Goal: Task Accomplishment & Management: Manage account settings

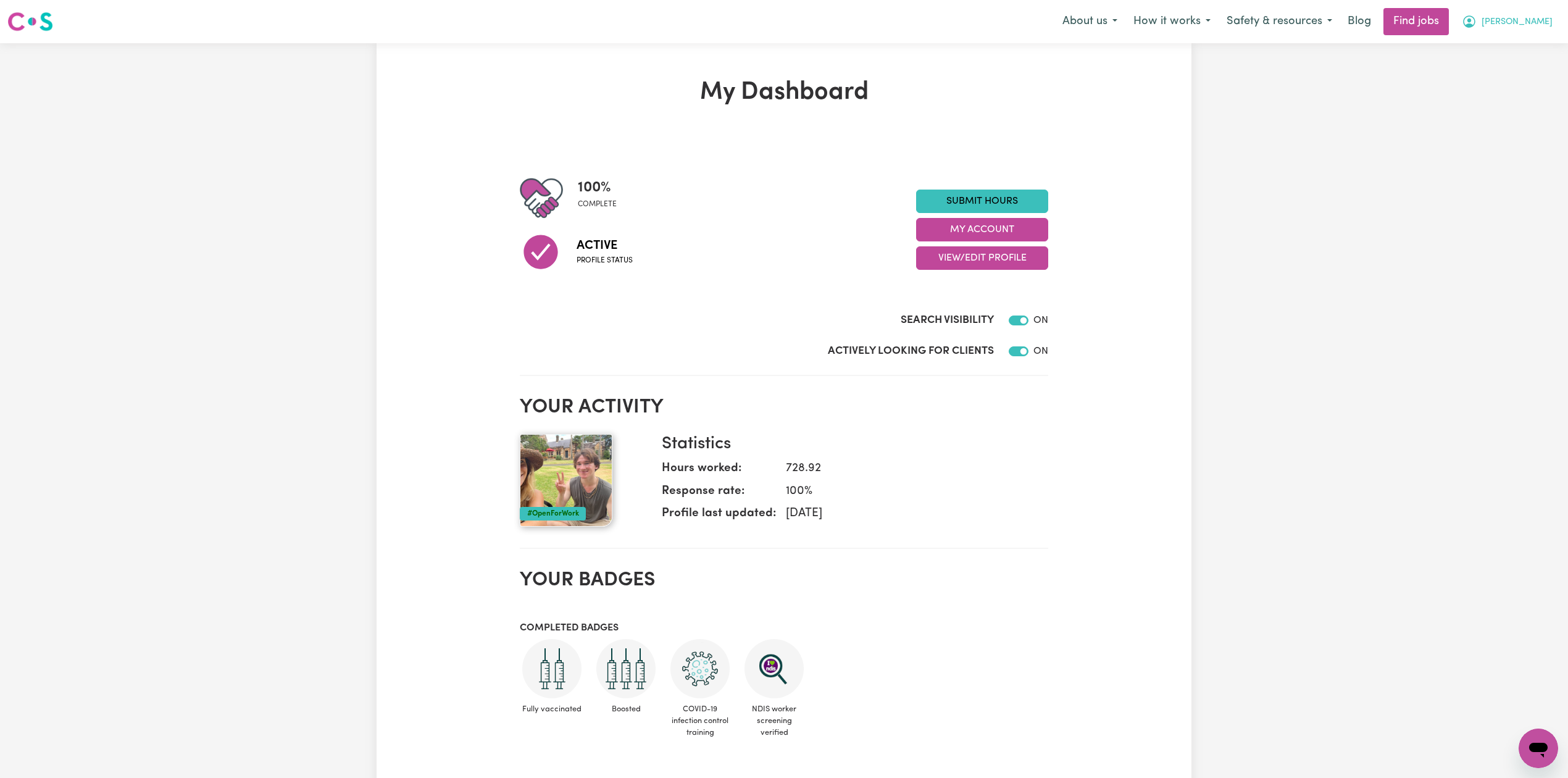
click at [1475, 27] on icon "My Account" at bounding box center [1469, 21] width 13 height 13
click at [1517, 47] on link "My Account" at bounding box center [1510, 48] width 97 height 24
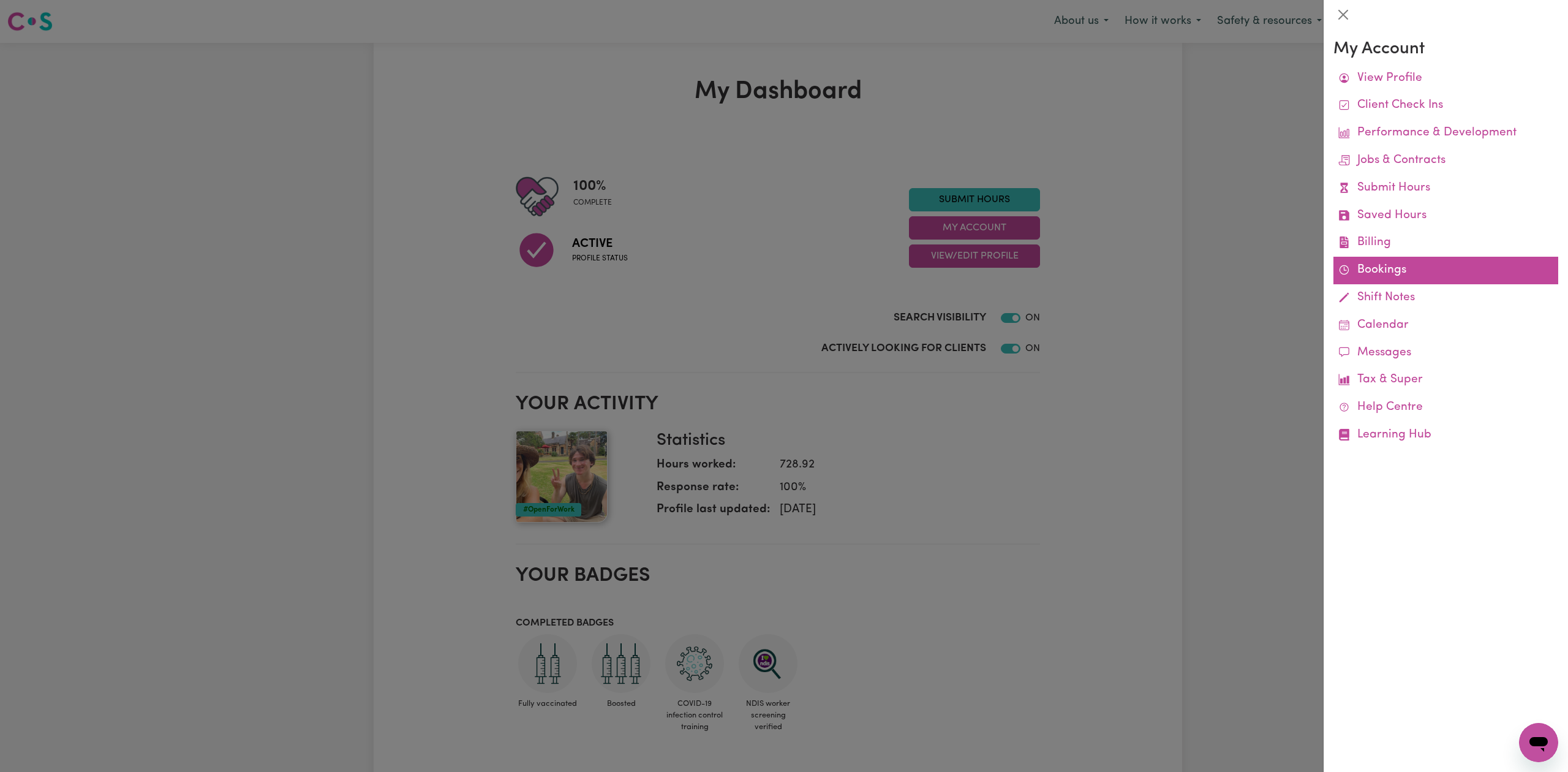
click at [1382, 267] on link "Bookings" at bounding box center [1446, 270] width 225 height 27
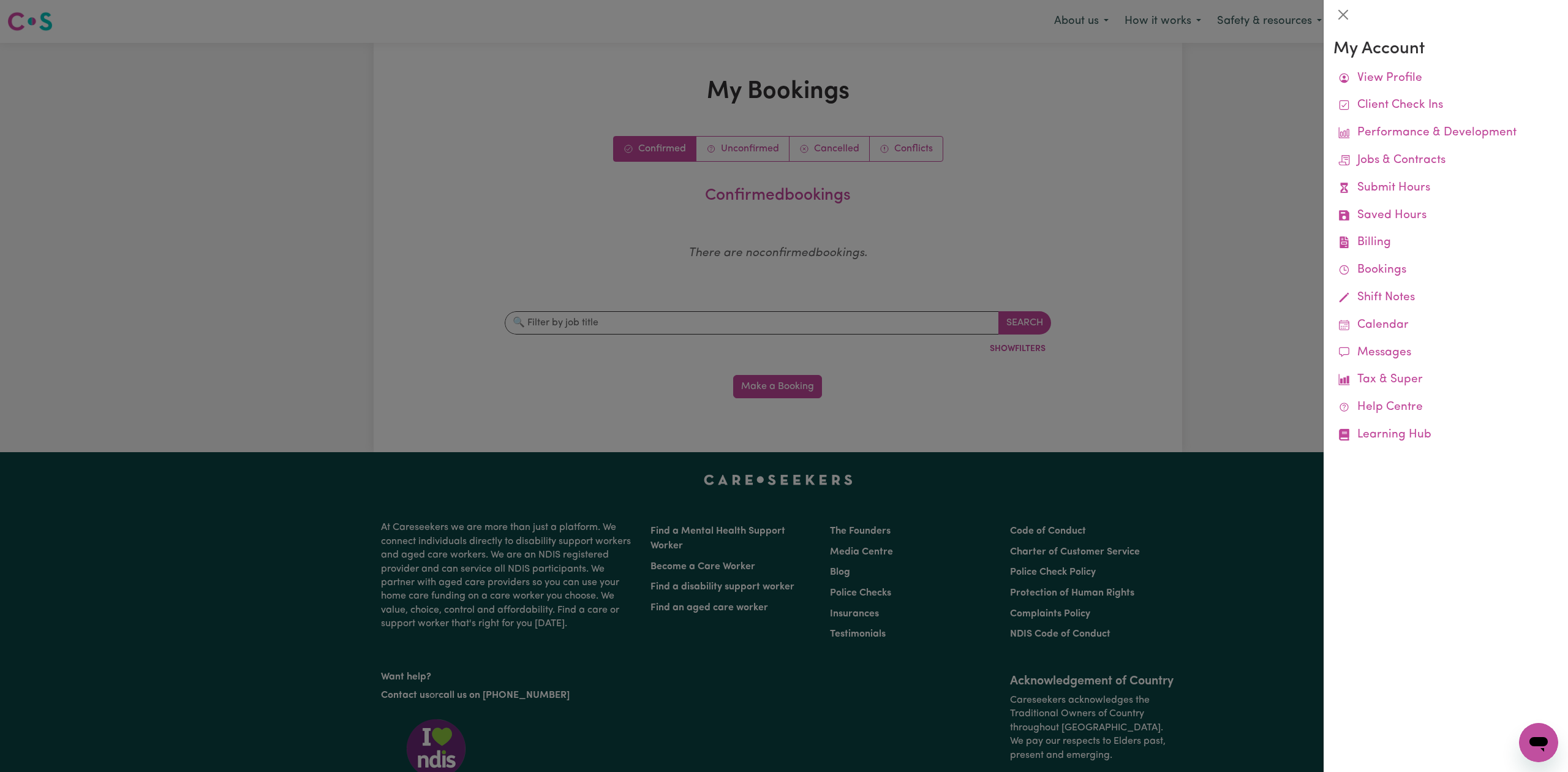
click at [1050, 229] on div at bounding box center [784, 386] width 1568 height 772
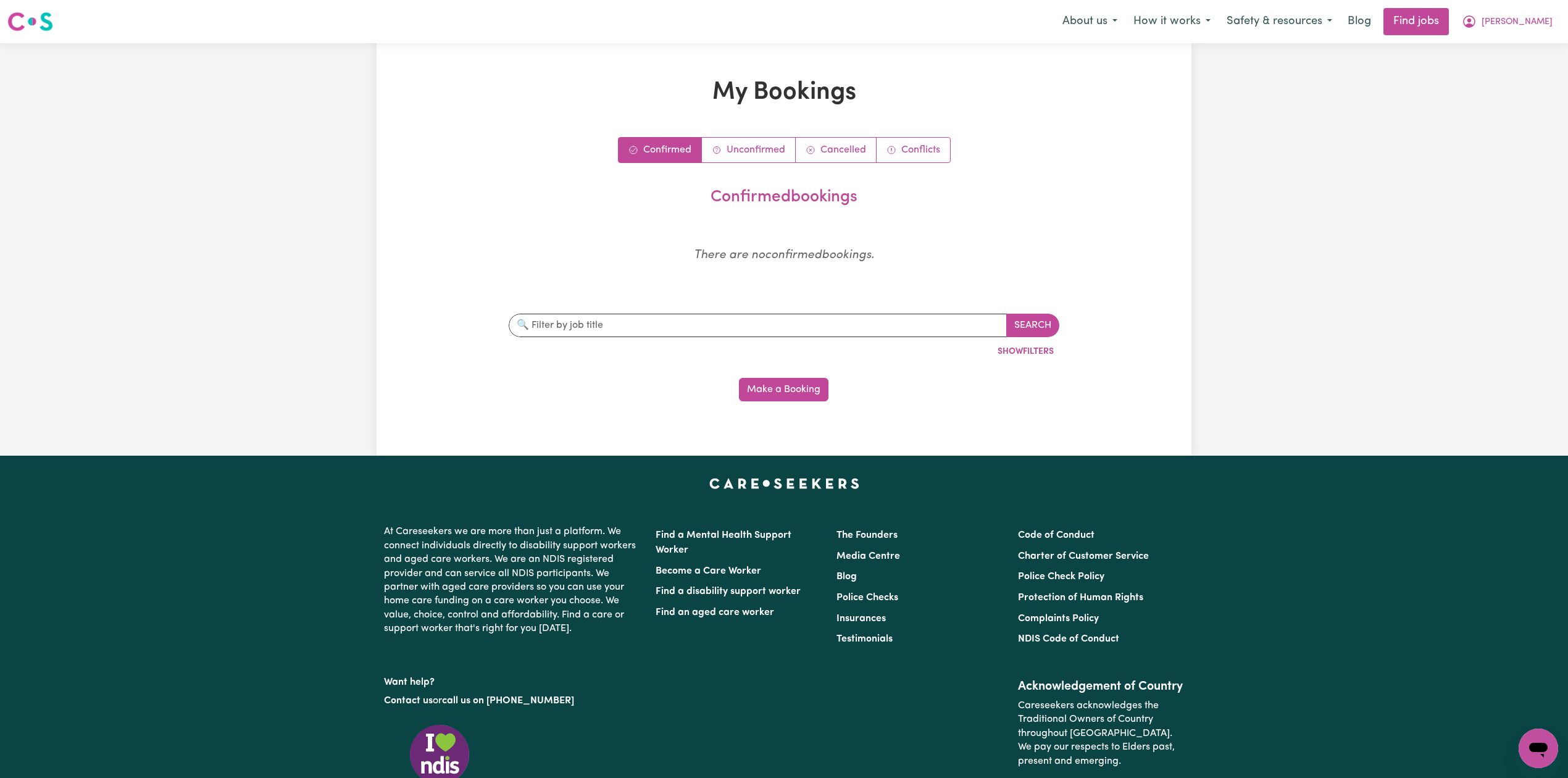
click at [1274, 237] on div "My Bookings Confirmed Unconfirmed Cancelled Conflicts confirmed bookings There …" at bounding box center [784, 249] width 1568 height 412
click at [1524, 28] on button "Darcy" at bounding box center [1506, 21] width 107 height 26
click at [1516, 48] on link "My Account" at bounding box center [1510, 48] width 97 height 24
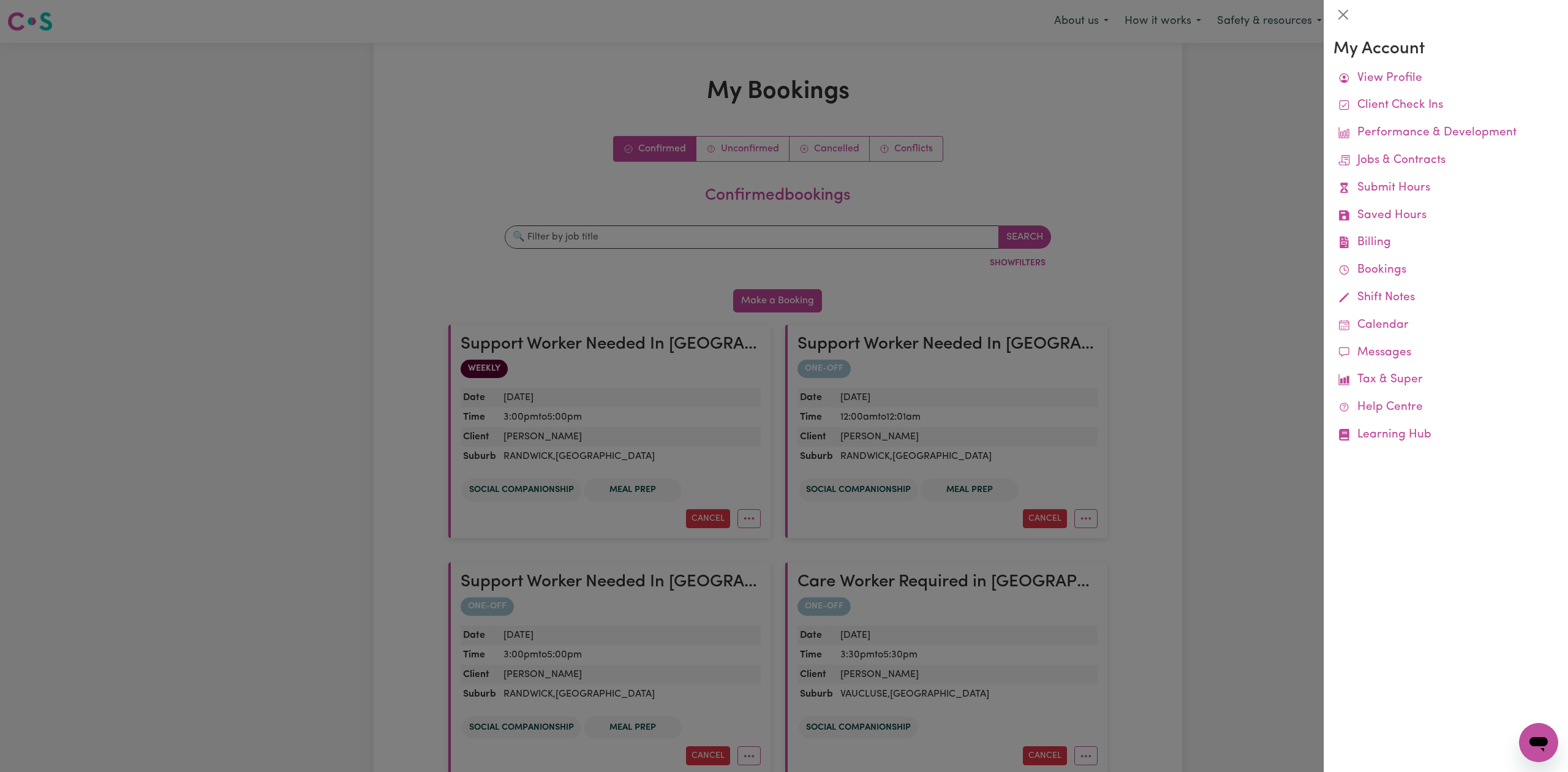
click at [1218, 92] on div at bounding box center [784, 386] width 1568 height 772
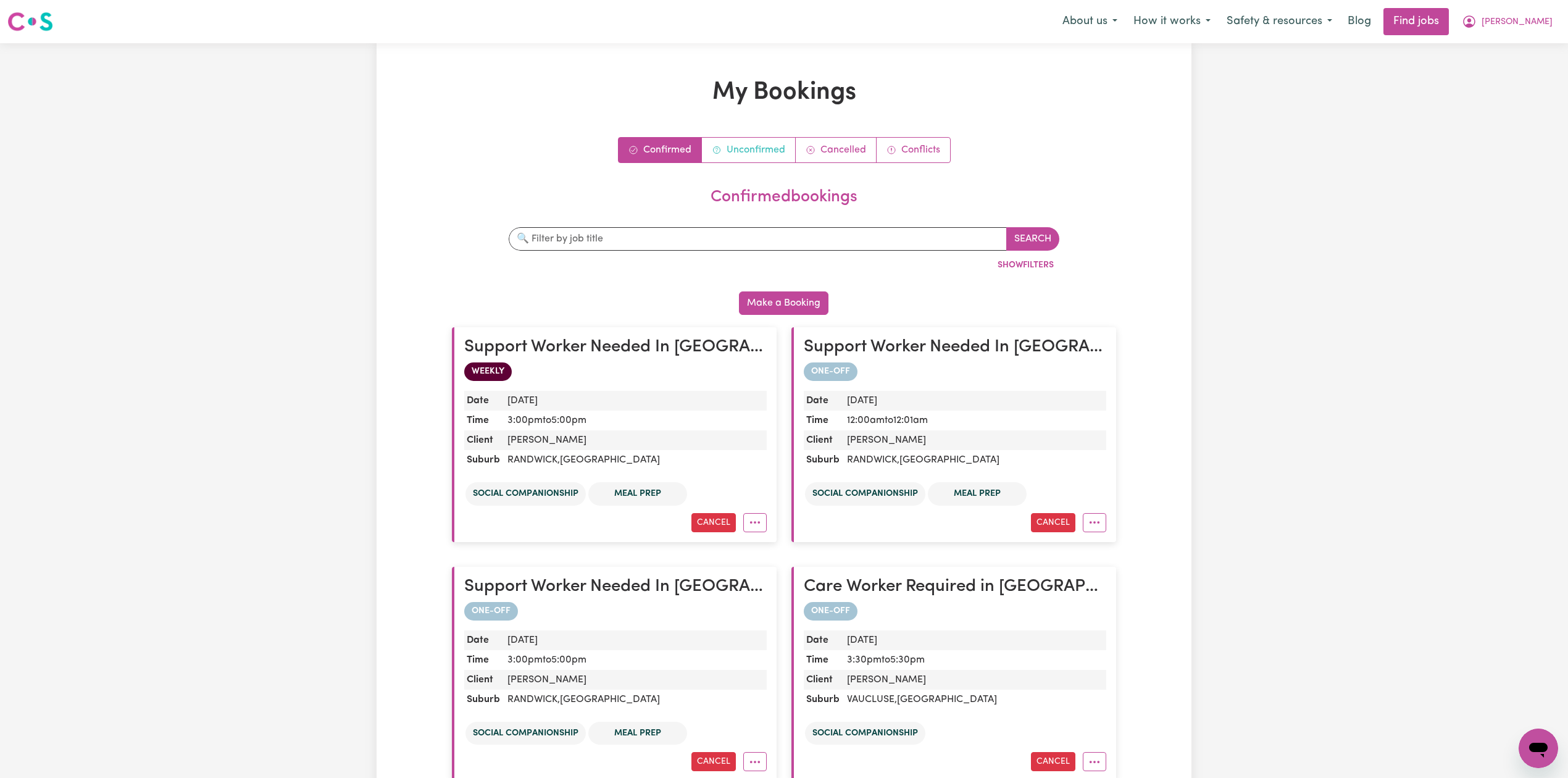
click at [763, 144] on link "Unconfirmed" at bounding box center [749, 150] width 94 height 25
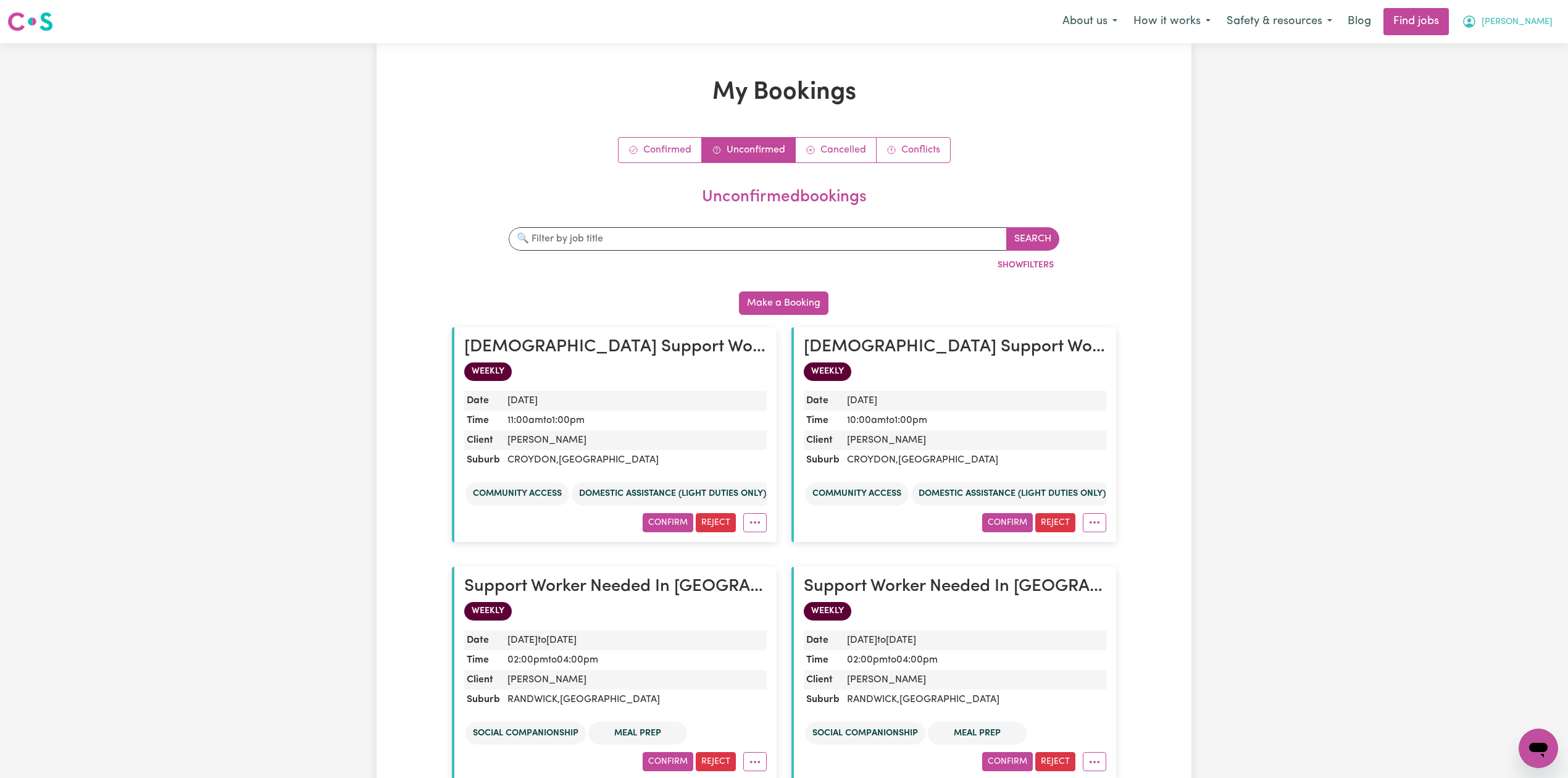
click at [1535, 33] on button "Darcy" at bounding box center [1506, 21] width 107 height 26
click at [1520, 43] on link "My Account" at bounding box center [1510, 48] width 97 height 24
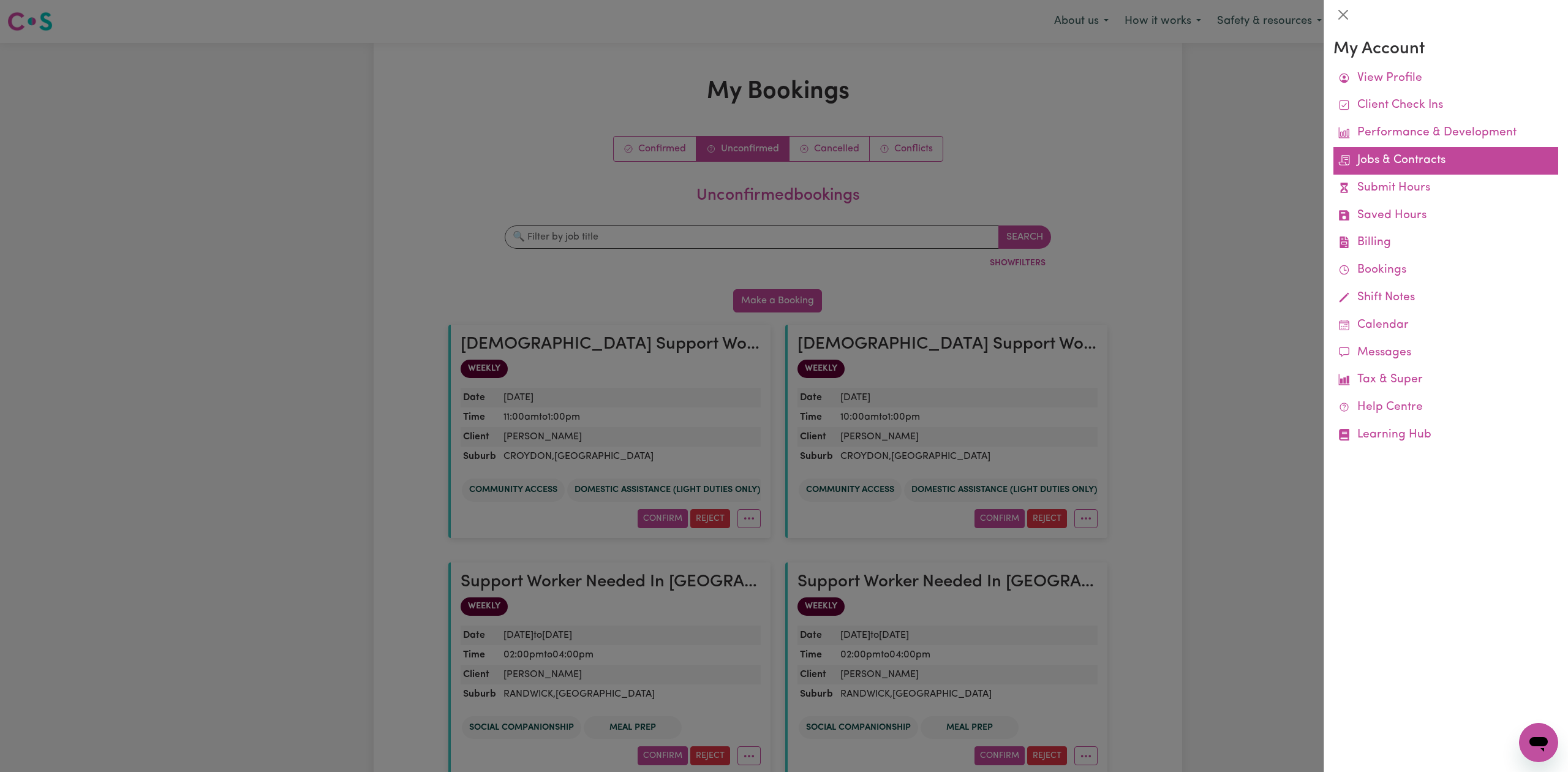
click at [1390, 159] on link "Jobs & Contracts" at bounding box center [1446, 160] width 225 height 27
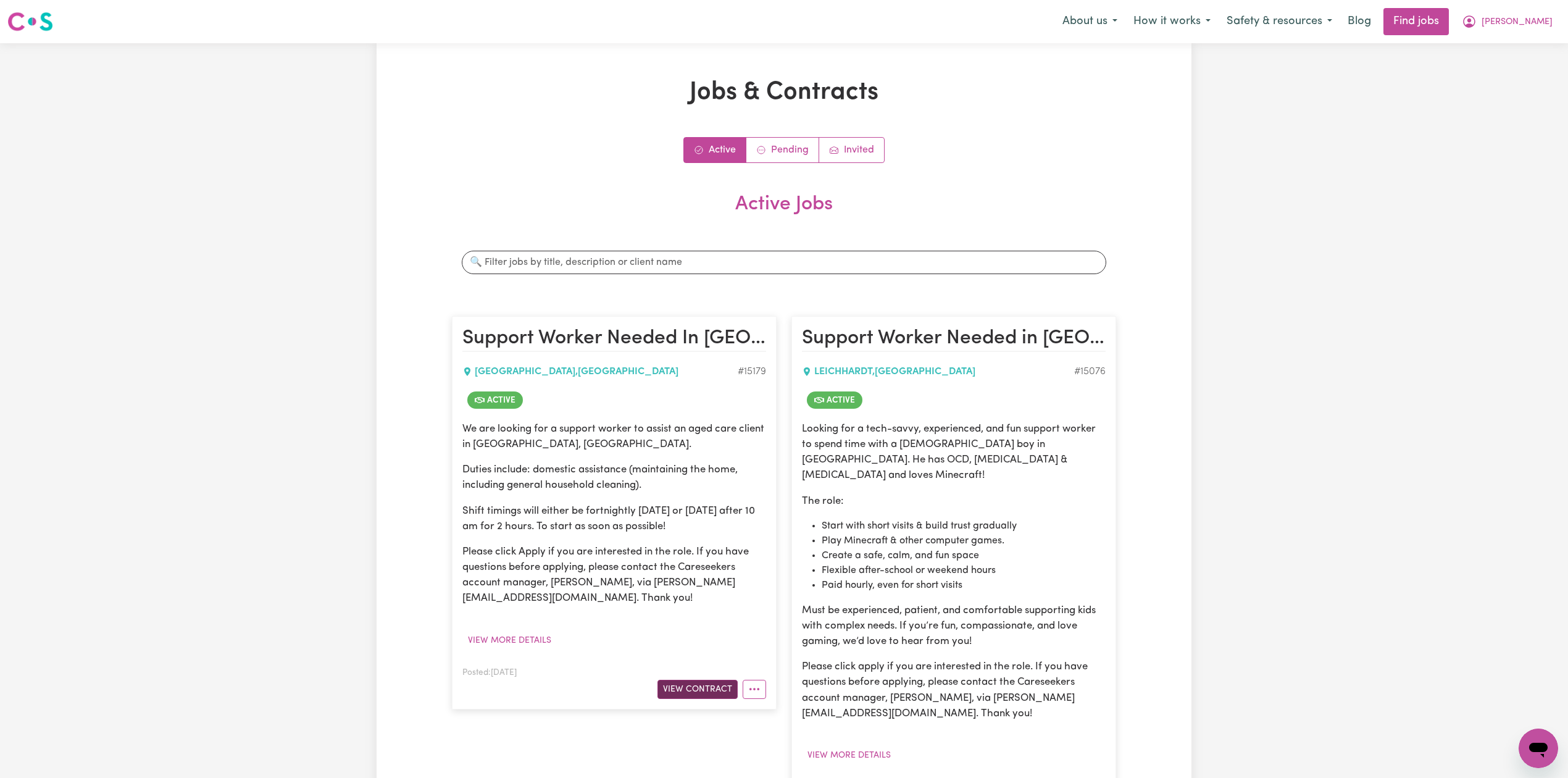
click at [682, 685] on button "View Contract" at bounding box center [697, 689] width 80 height 19
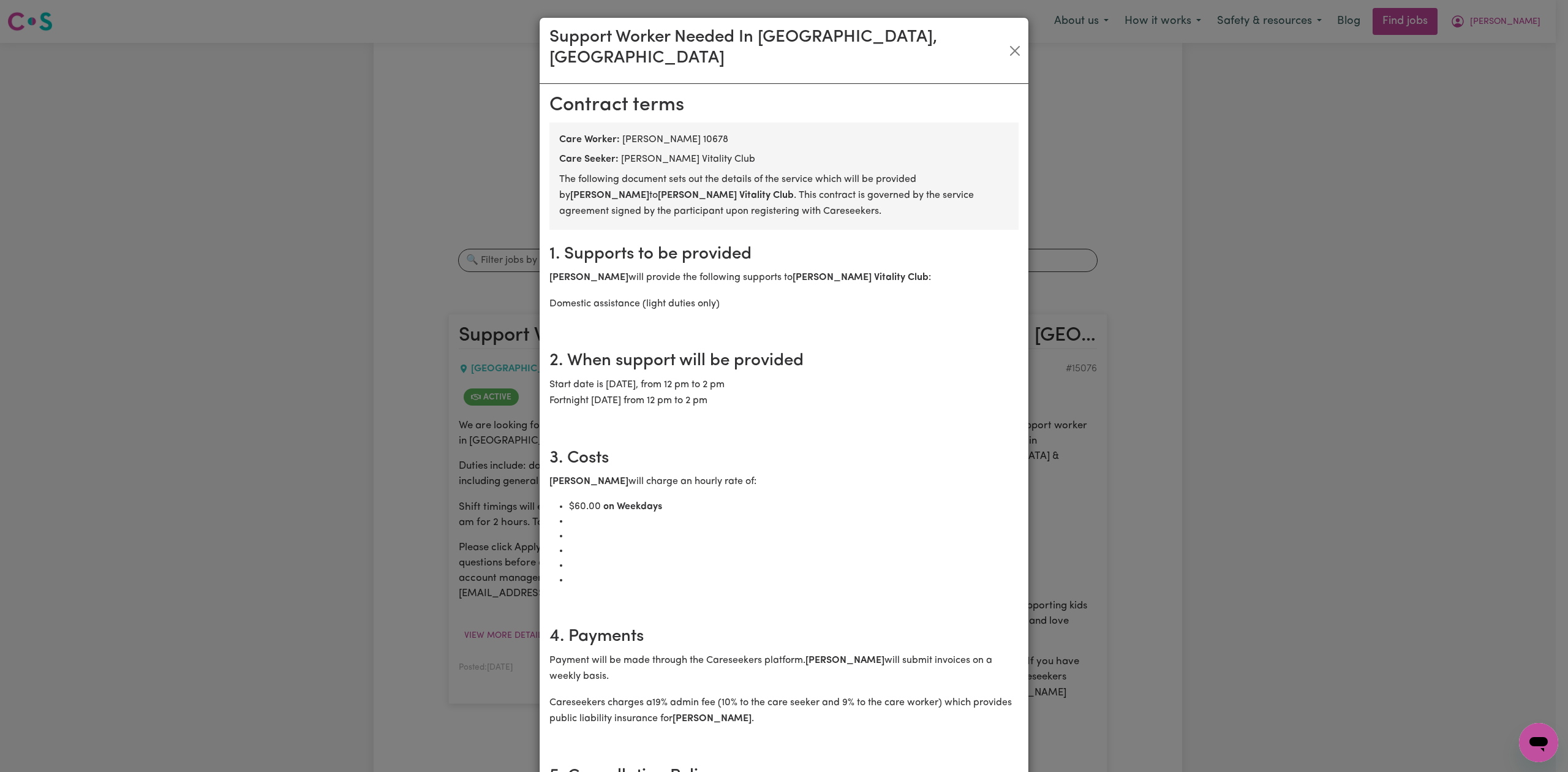
drag, startPoint x: 623, startPoint y: 359, endPoint x: 758, endPoint y: 379, distance: 136.5
click at [758, 379] on p "Start date is Wednesday, 15 October 2025, from 12 pm to 2 pm Fortnight on Wedne…" at bounding box center [783, 393] width 469 height 32
click at [760, 380] on p "Start date is Wednesday, 15 October 2025, from 12 pm to 2 pm Fortnight on Wedne…" at bounding box center [783, 393] width 469 height 32
click at [1006, 42] on button "Close" at bounding box center [1014, 50] width 18 height 20
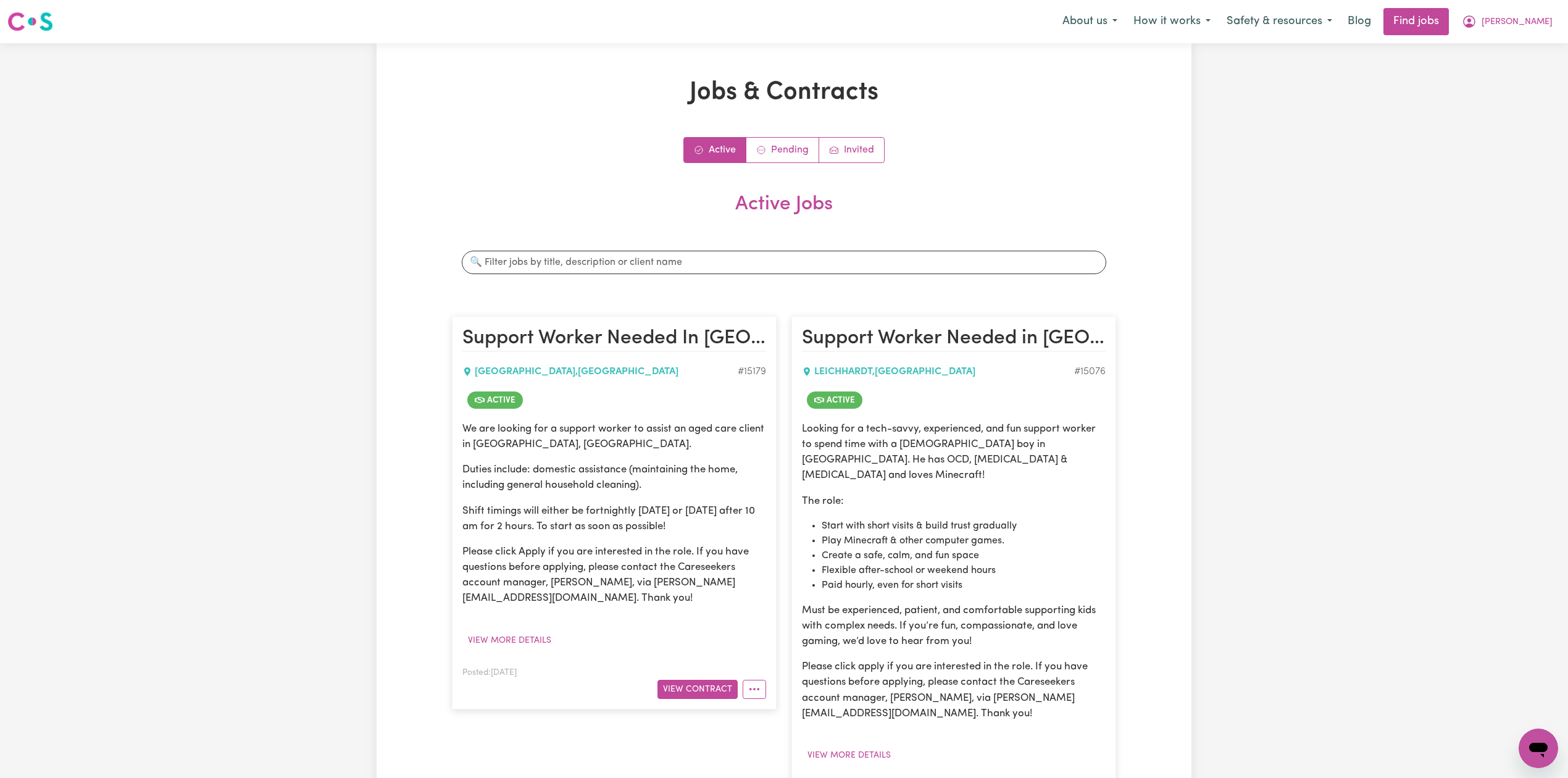
scroll to position [164, 0]
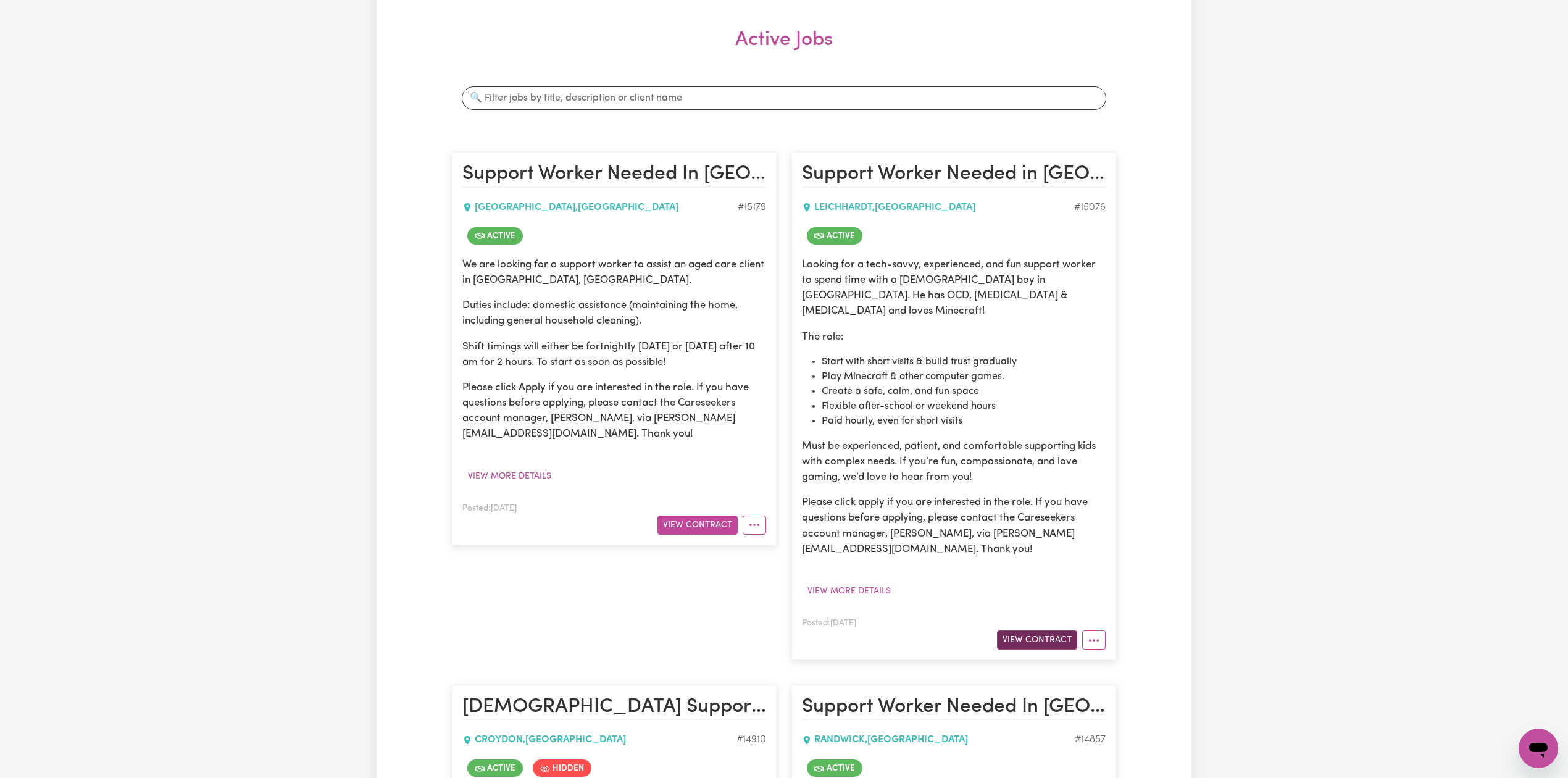
click at [1041, 630] on button "View Contract" at bounding box center [1036, 639] width 80 height 19
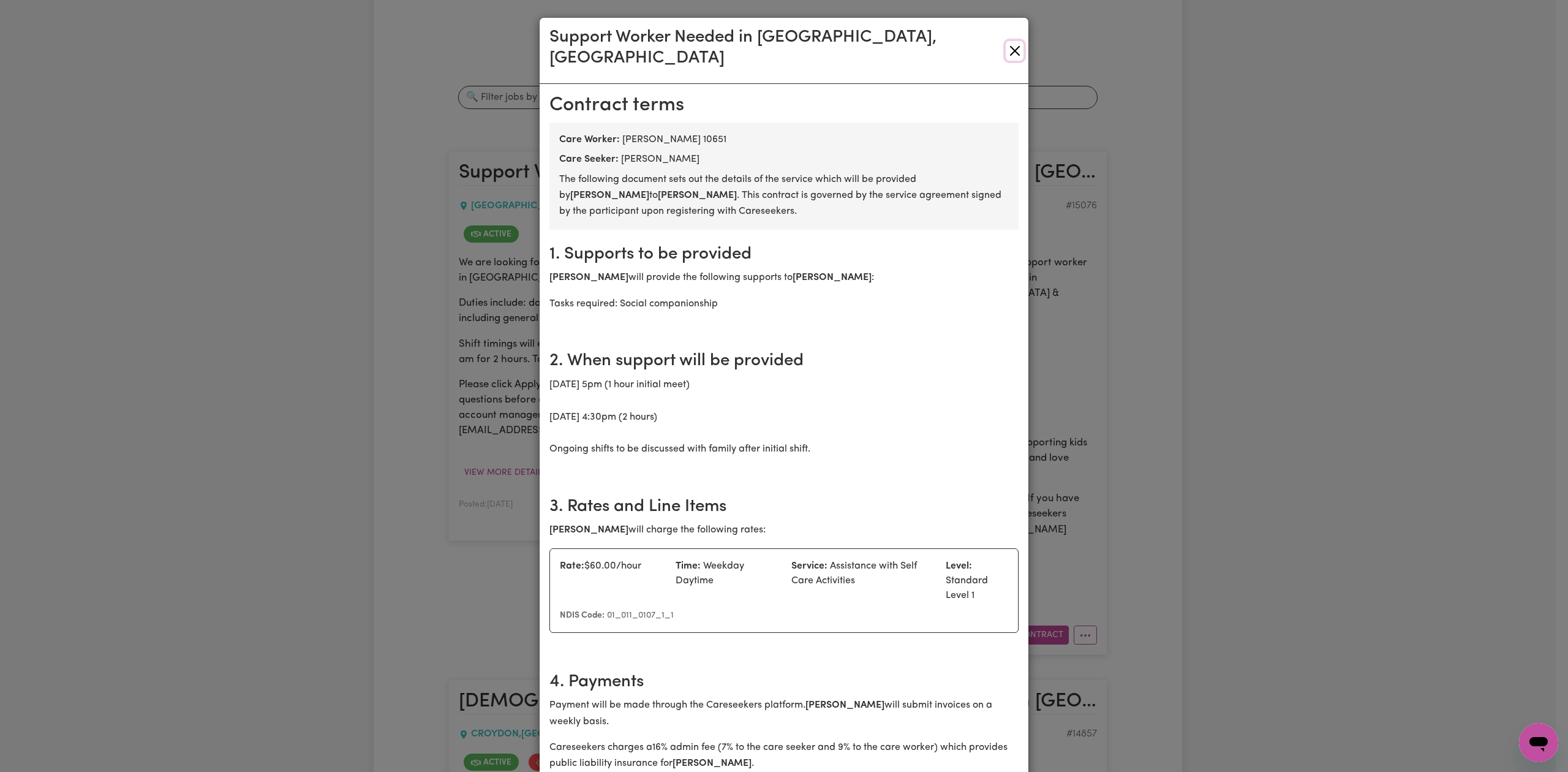
click at [1011, 41] on button "Close" at bounding box center [1014, 50] width 18 height 20
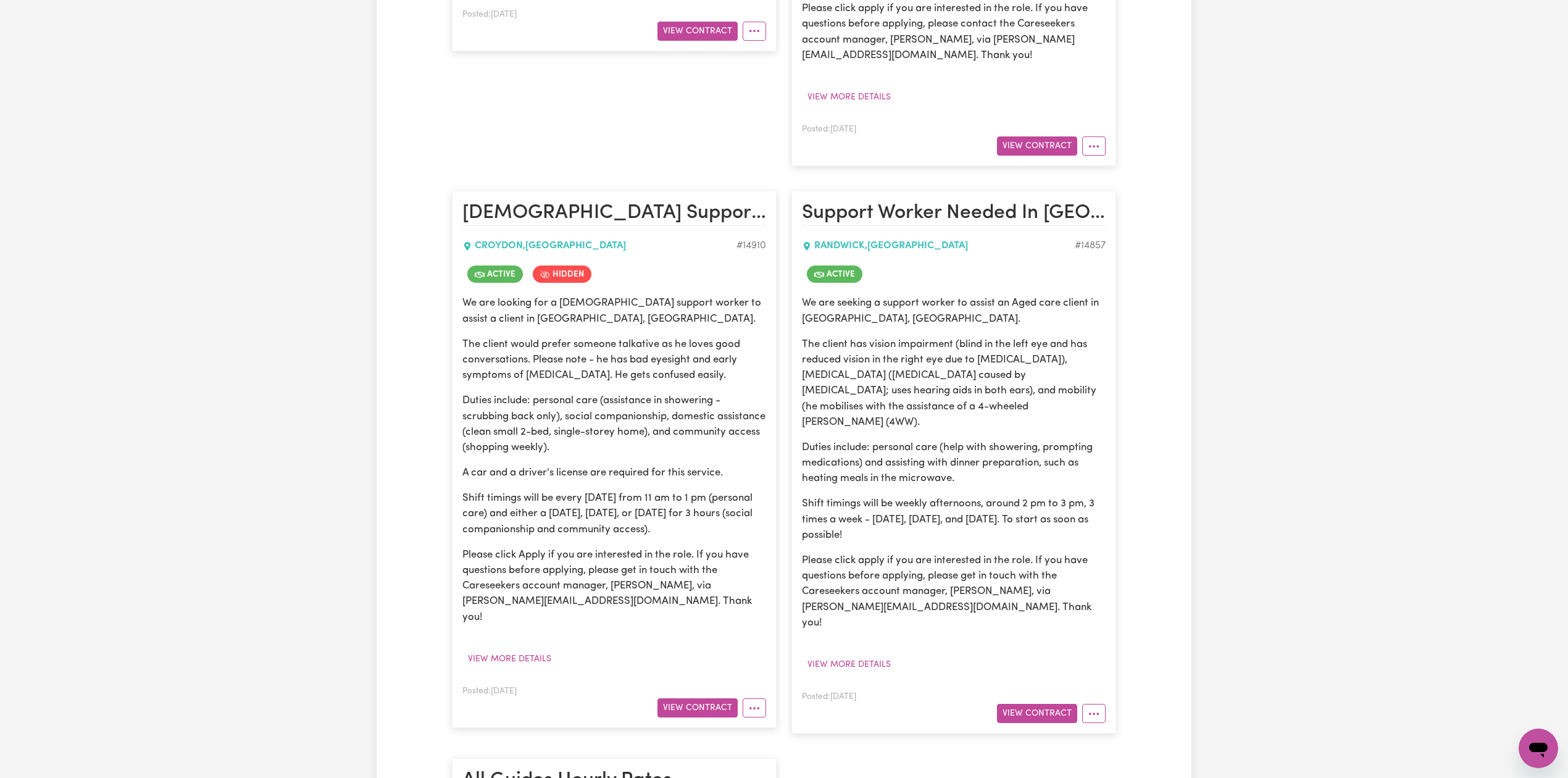
scroll to position [741, 0]
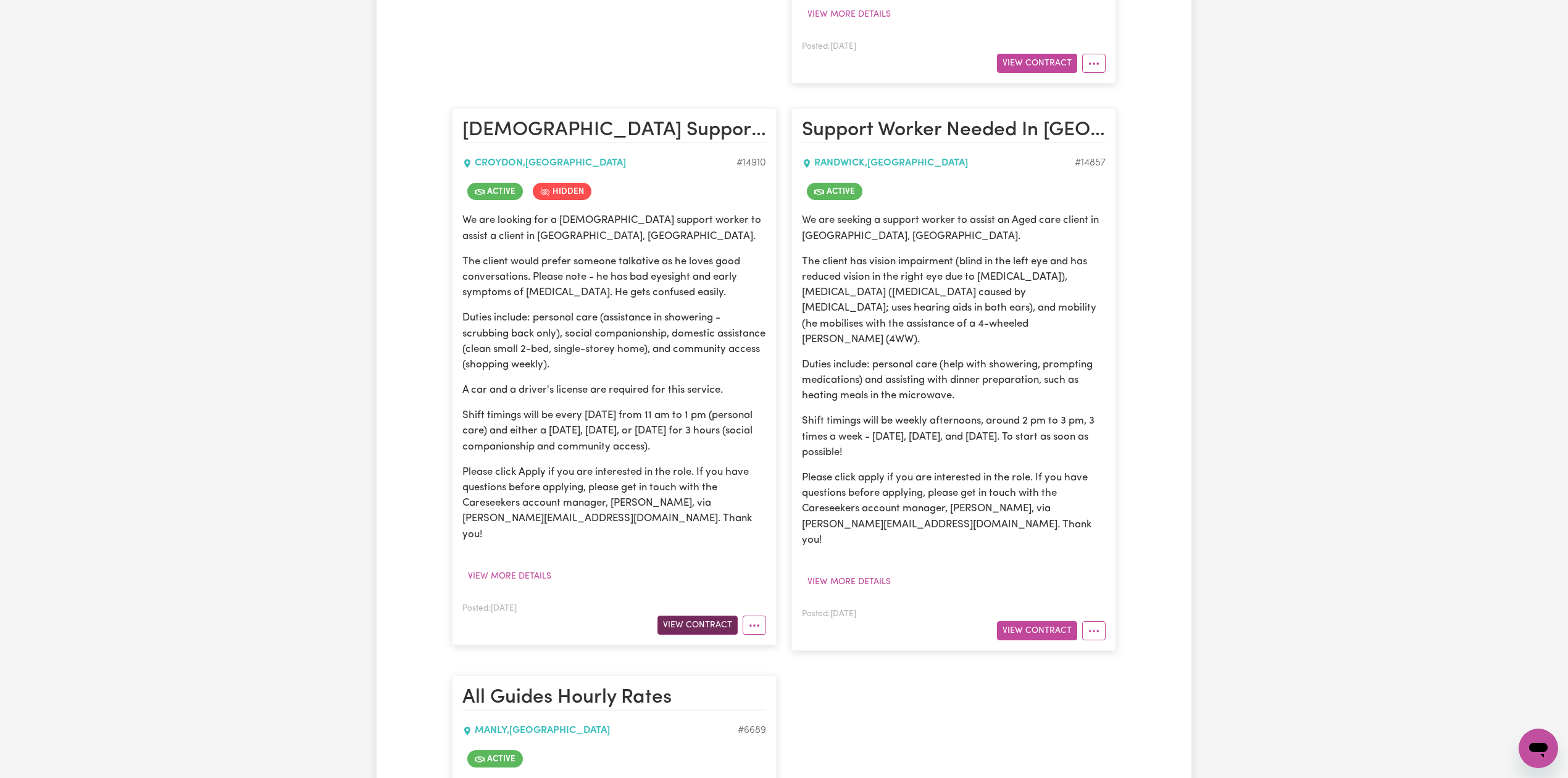
click at [685, 615] on button "View Contract" at bounding box center [697, 624] width 80 height 19
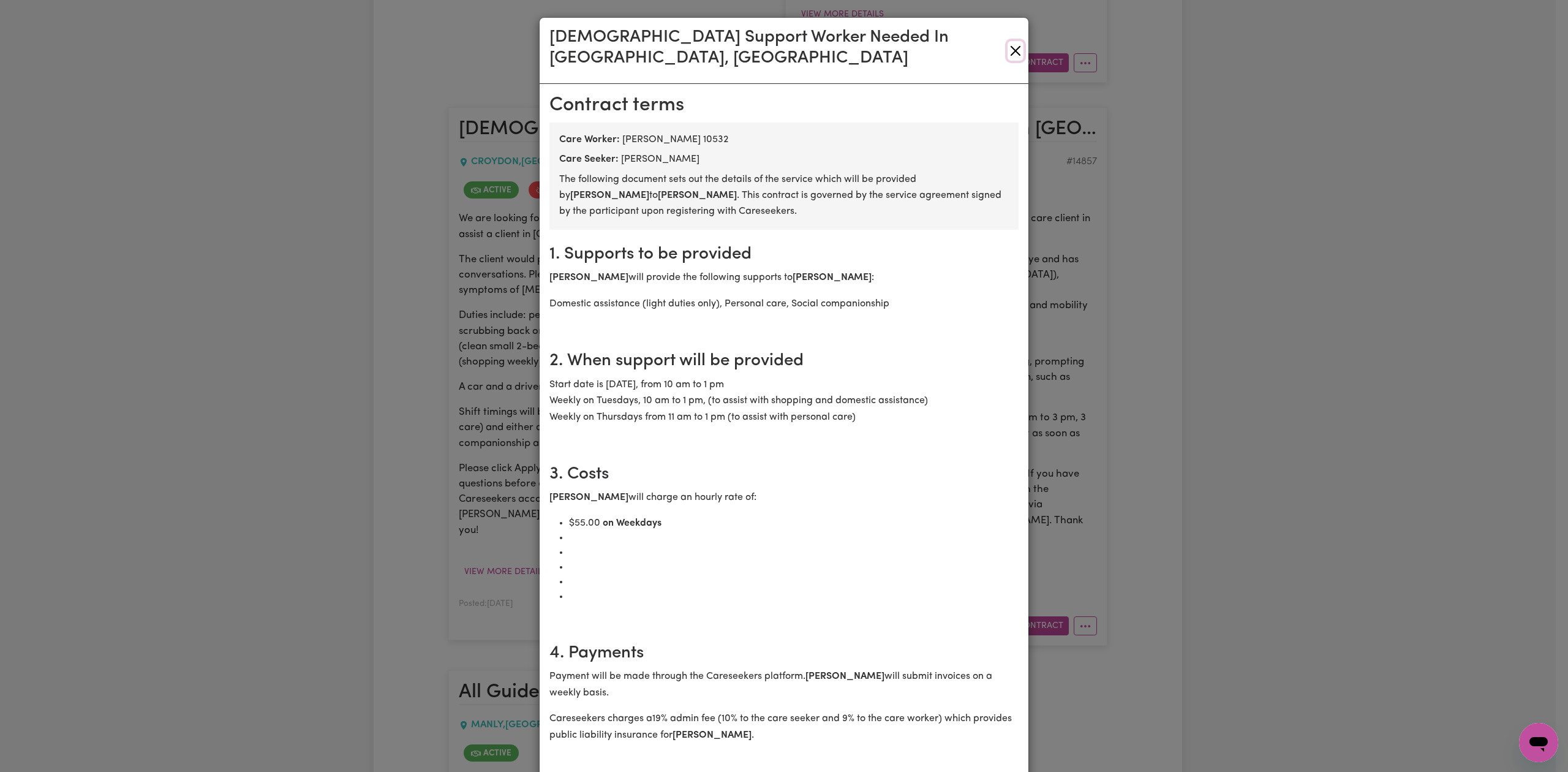
click at [1008, 41] on button "Close" at bounding box center [1016, 50] width 16 height 20
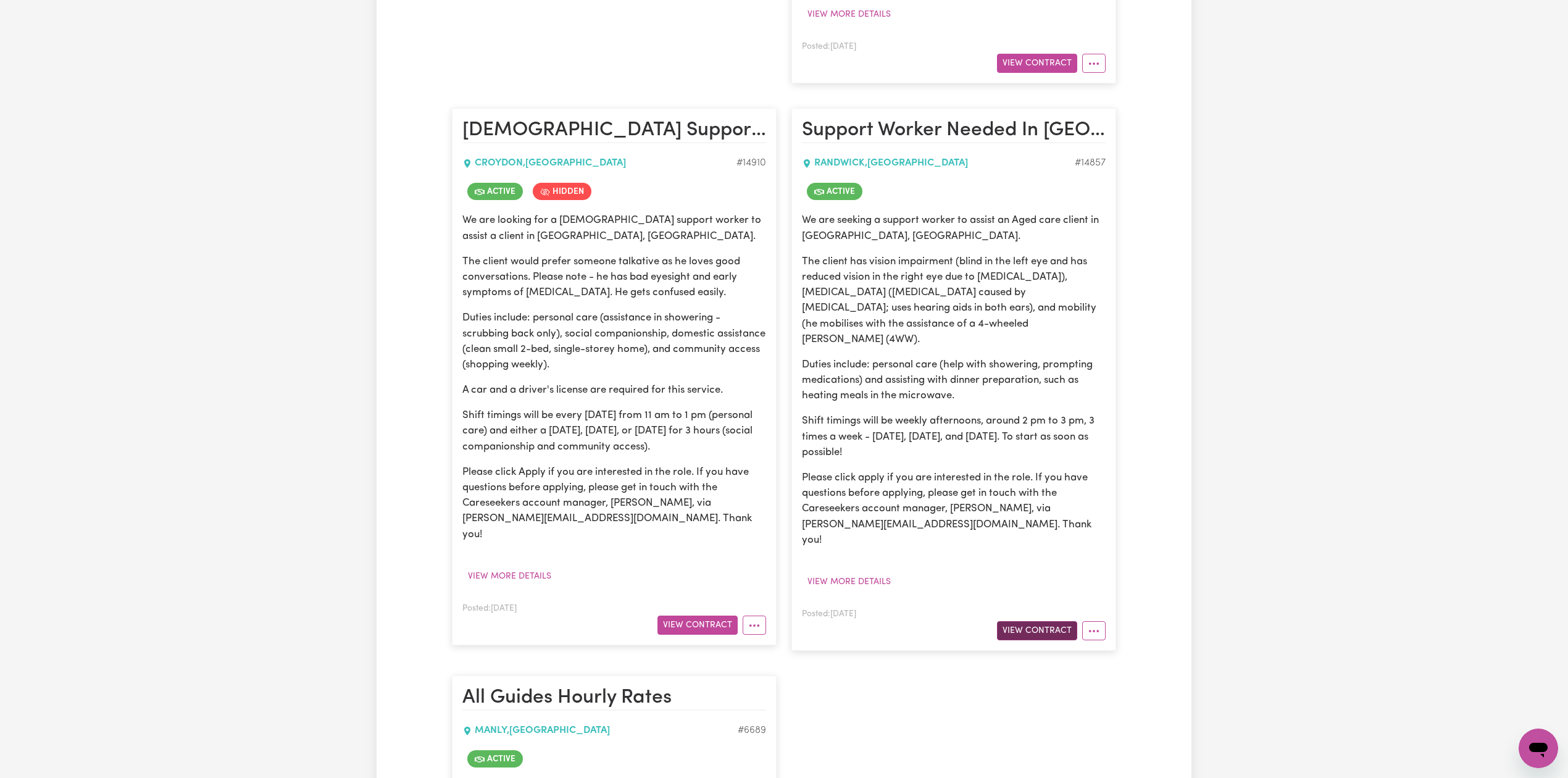
click at [1020, 621] on button "View Contract" at bounding box center [1036, 630] width 80 height 19
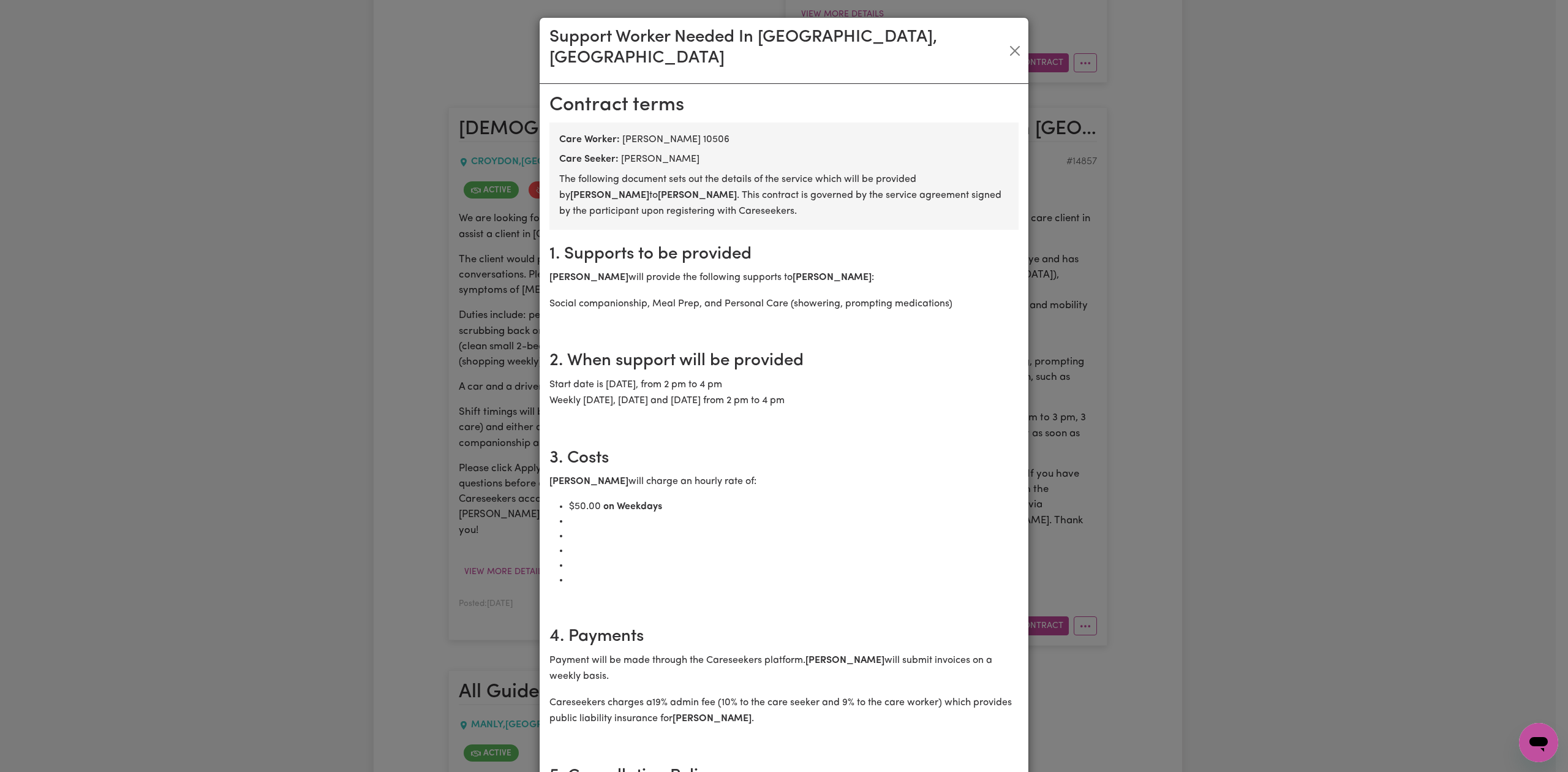
click at [1009, 26] on div "Support Worker Needed In Randwick, NSW" at bounding box center [784, 51] width 489 height 66
click at [1006, 41] on button "Close" at bounding box center [1014, 50] width 18 height 20
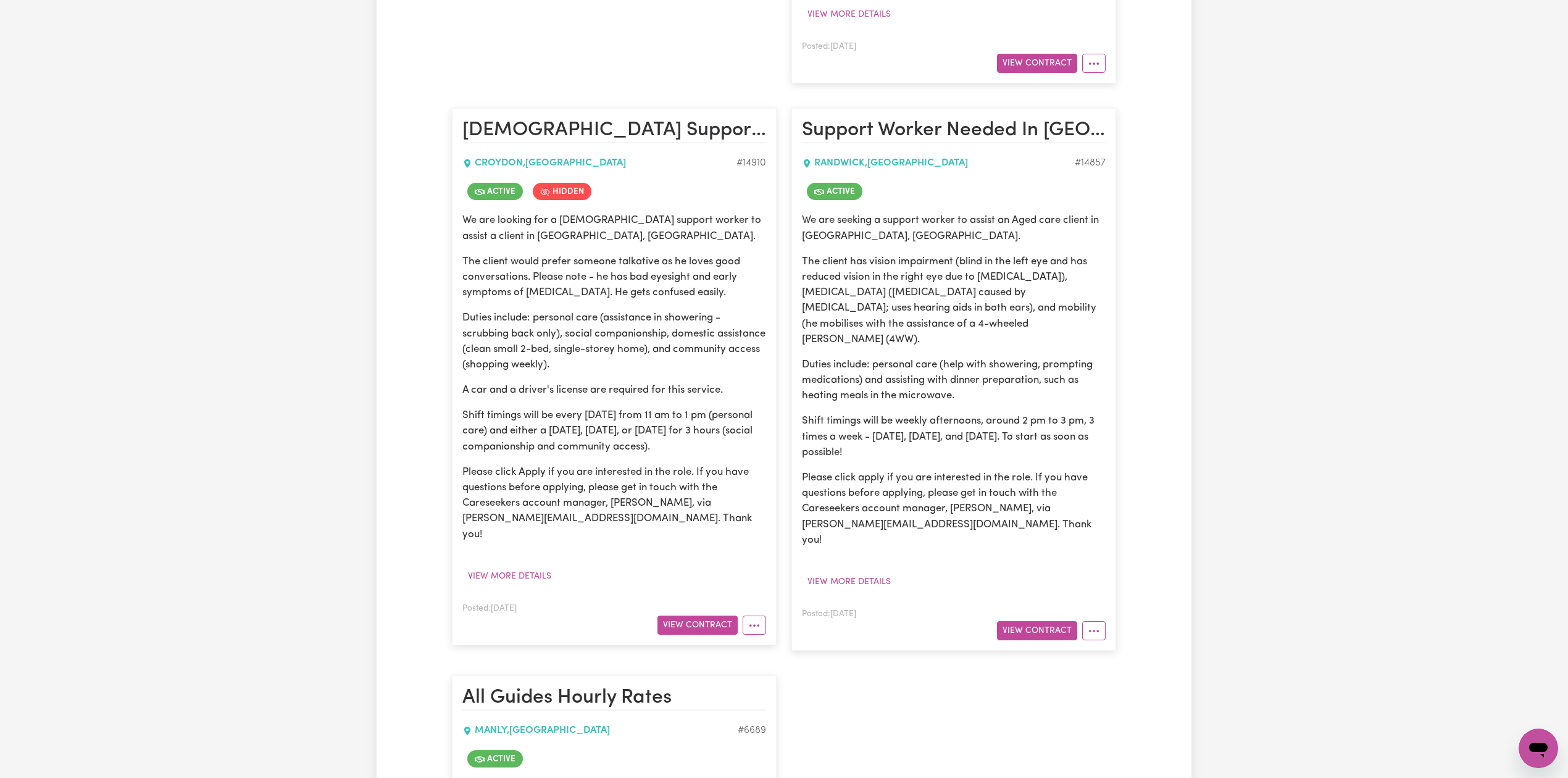
scroll to position [1069, 0]
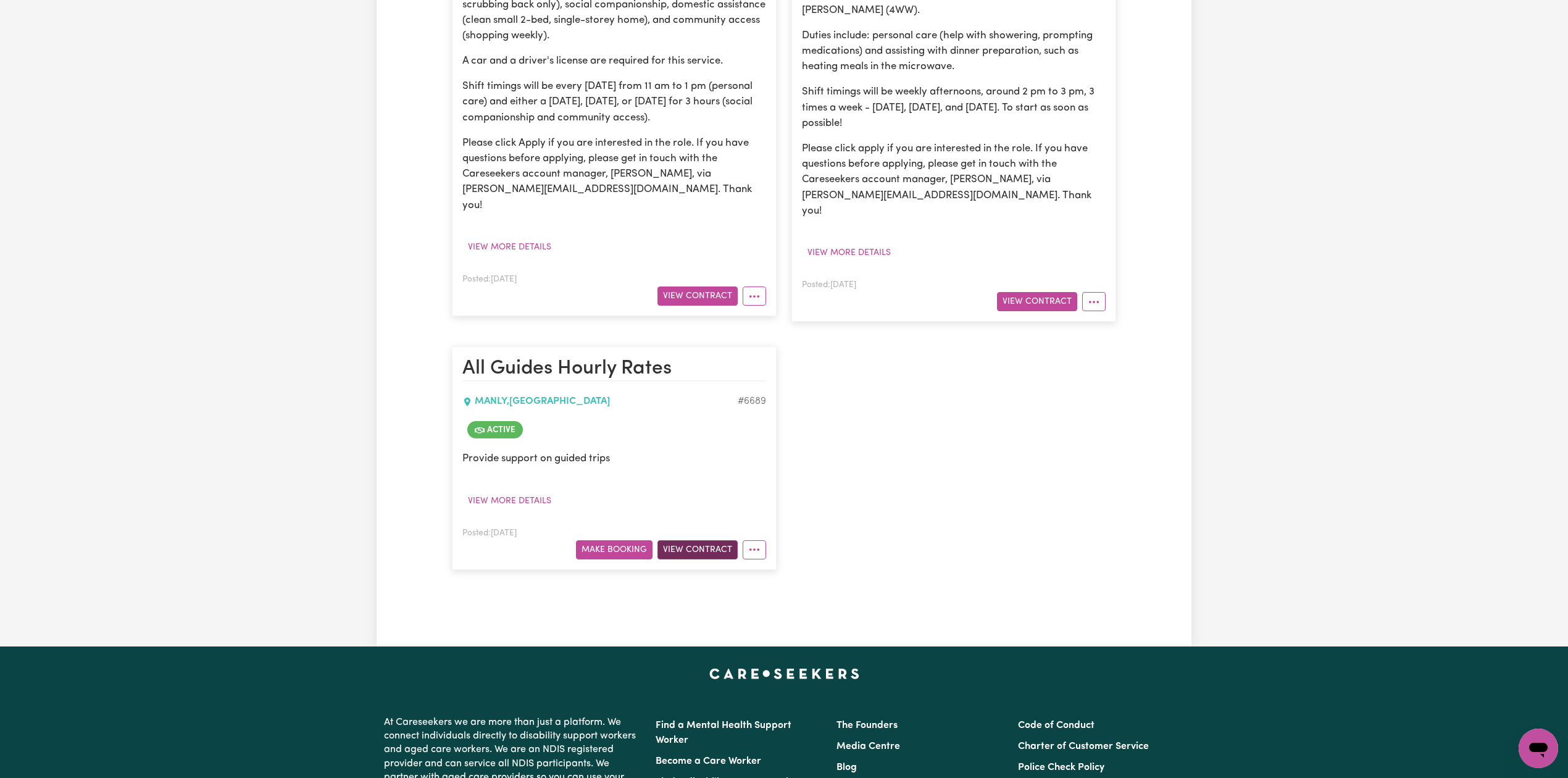
click at [694, 540] on button "View Contract" at bounding box center [697, 549] width 80 height 19
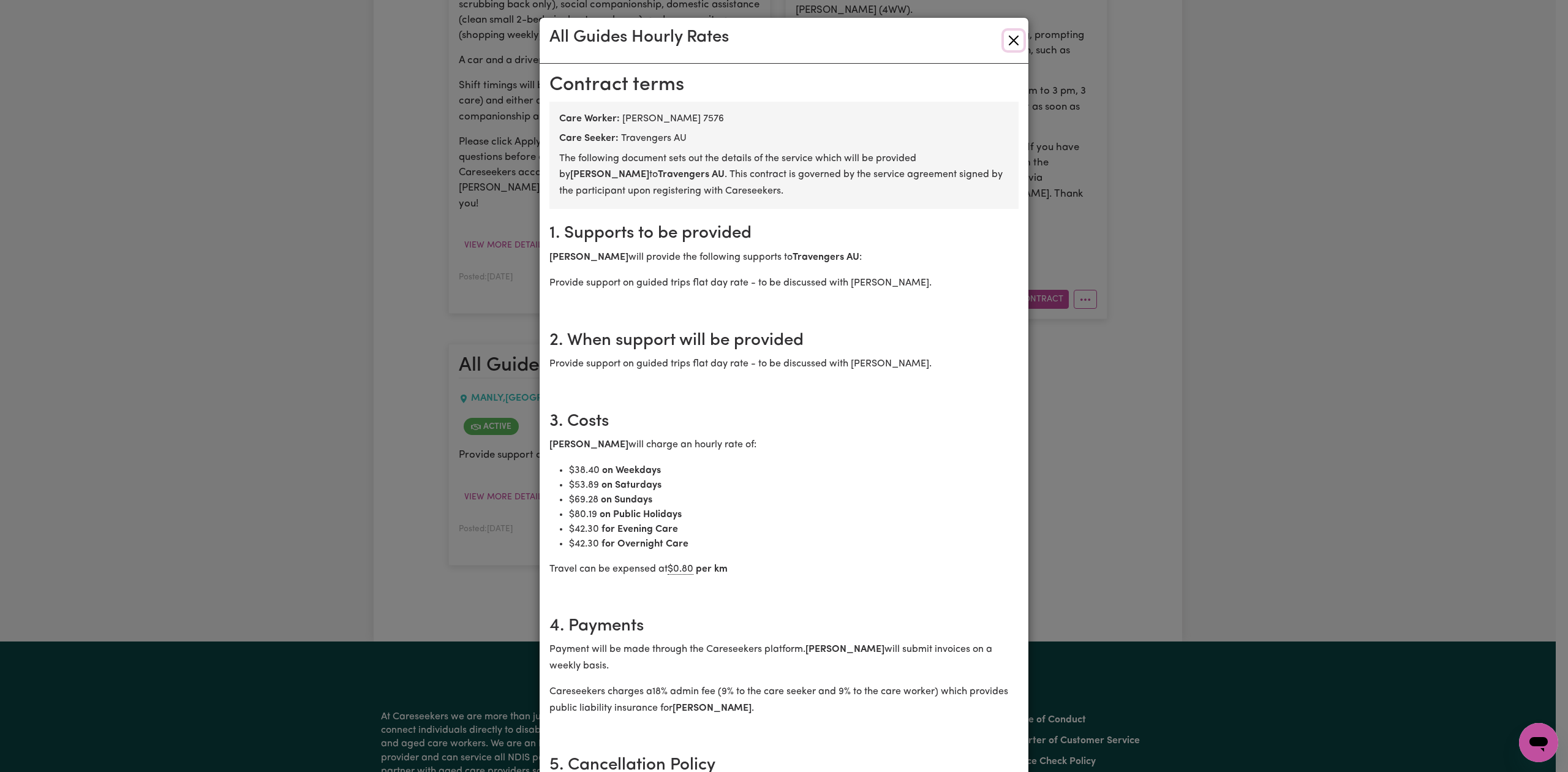
drag, startPoint x: 1006, startPoint y: 35, endPoint x: 1095, endPoint y: 18, distance: 90.6
click at [1006, 35] on button "Close" at bounding box center [1013, 40] width 20 height 20
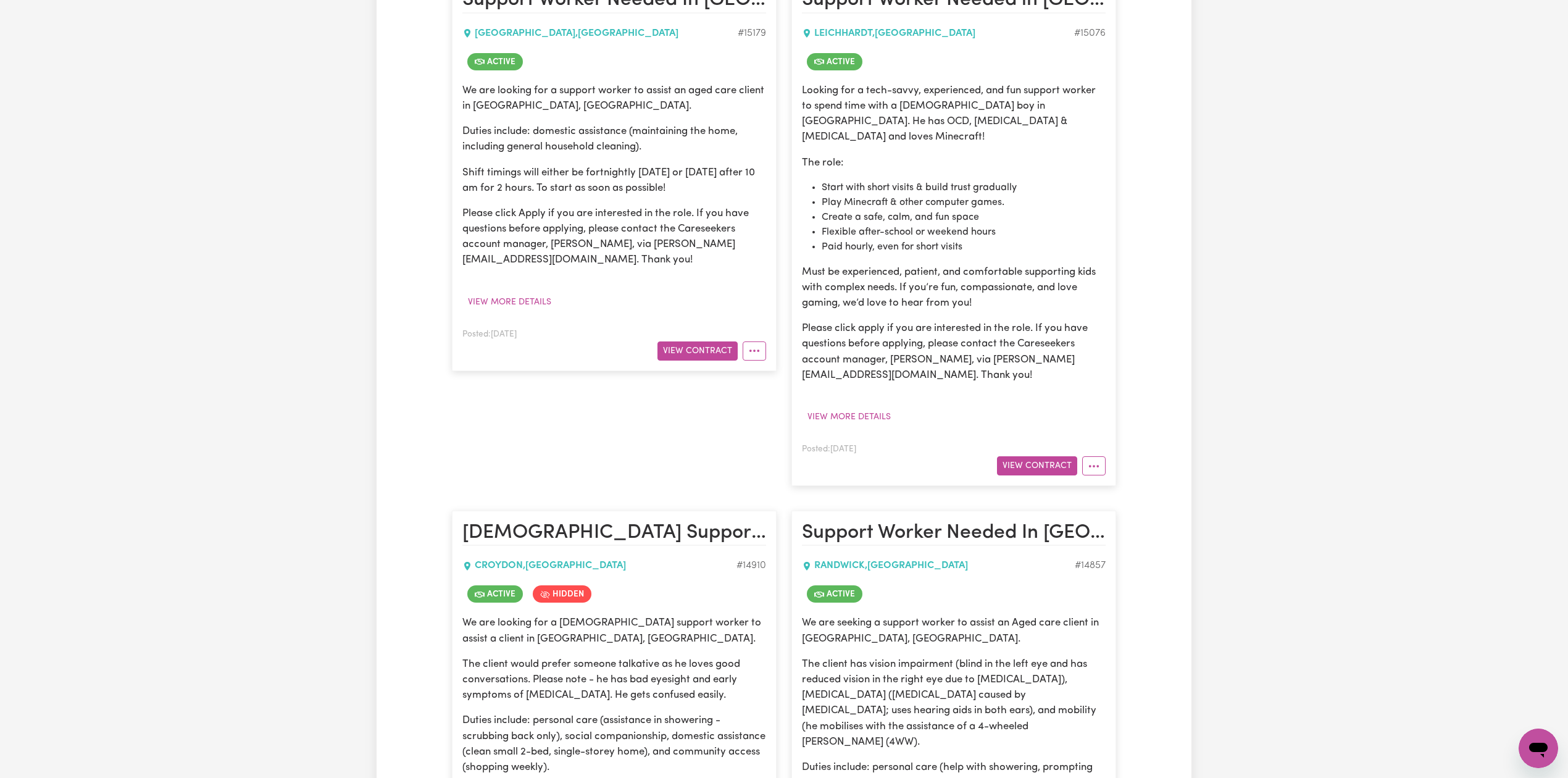
scroll to position [0, 0]
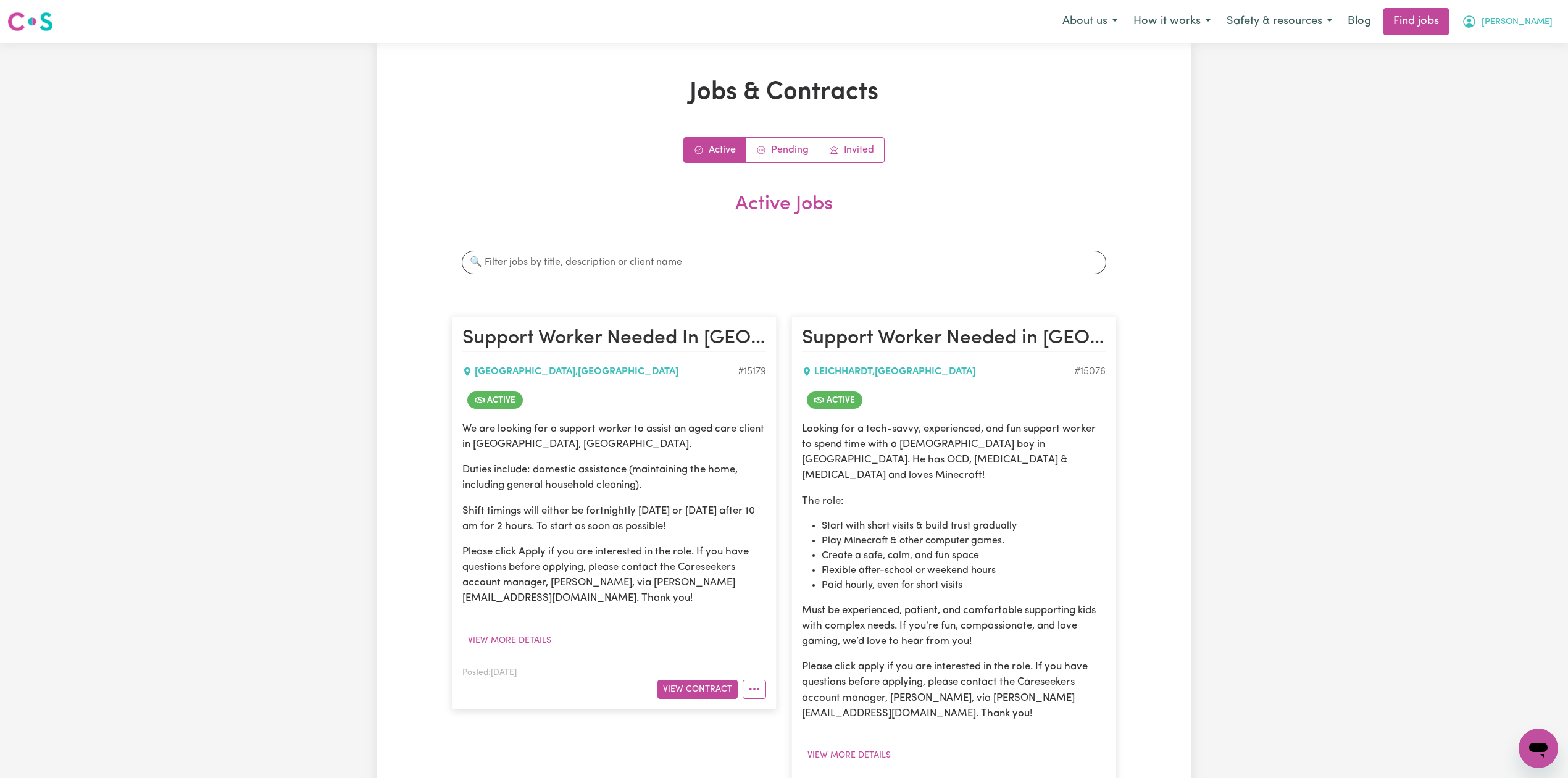
click at [1533, 30] on button "Darcy" at bounding box center [1506, 21] width 107 height 26
click at [1484, 93] on link "Logout" at bounding box center [1510, 94] width 97 height 24
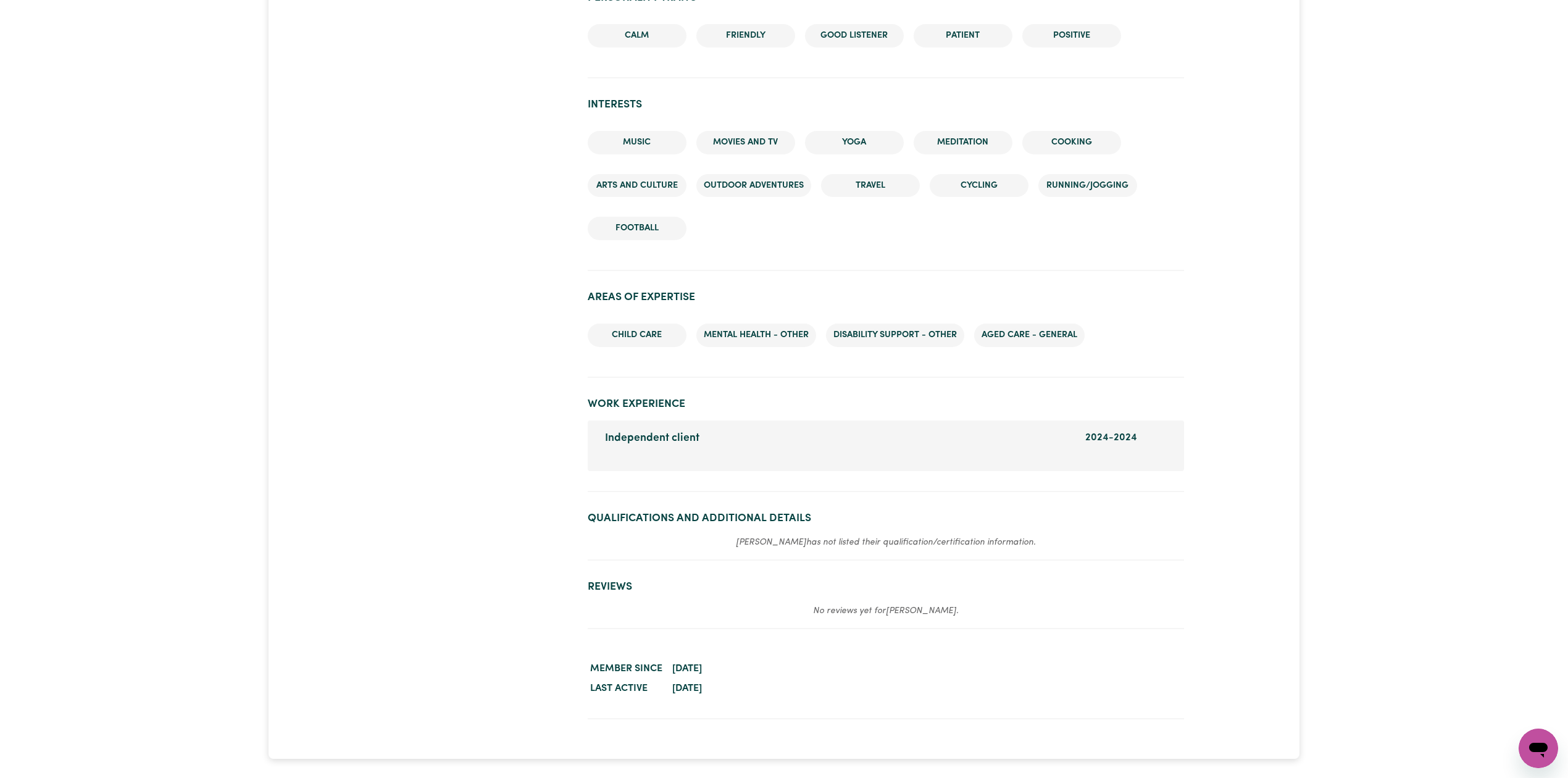
scroll to position [1478, 0]
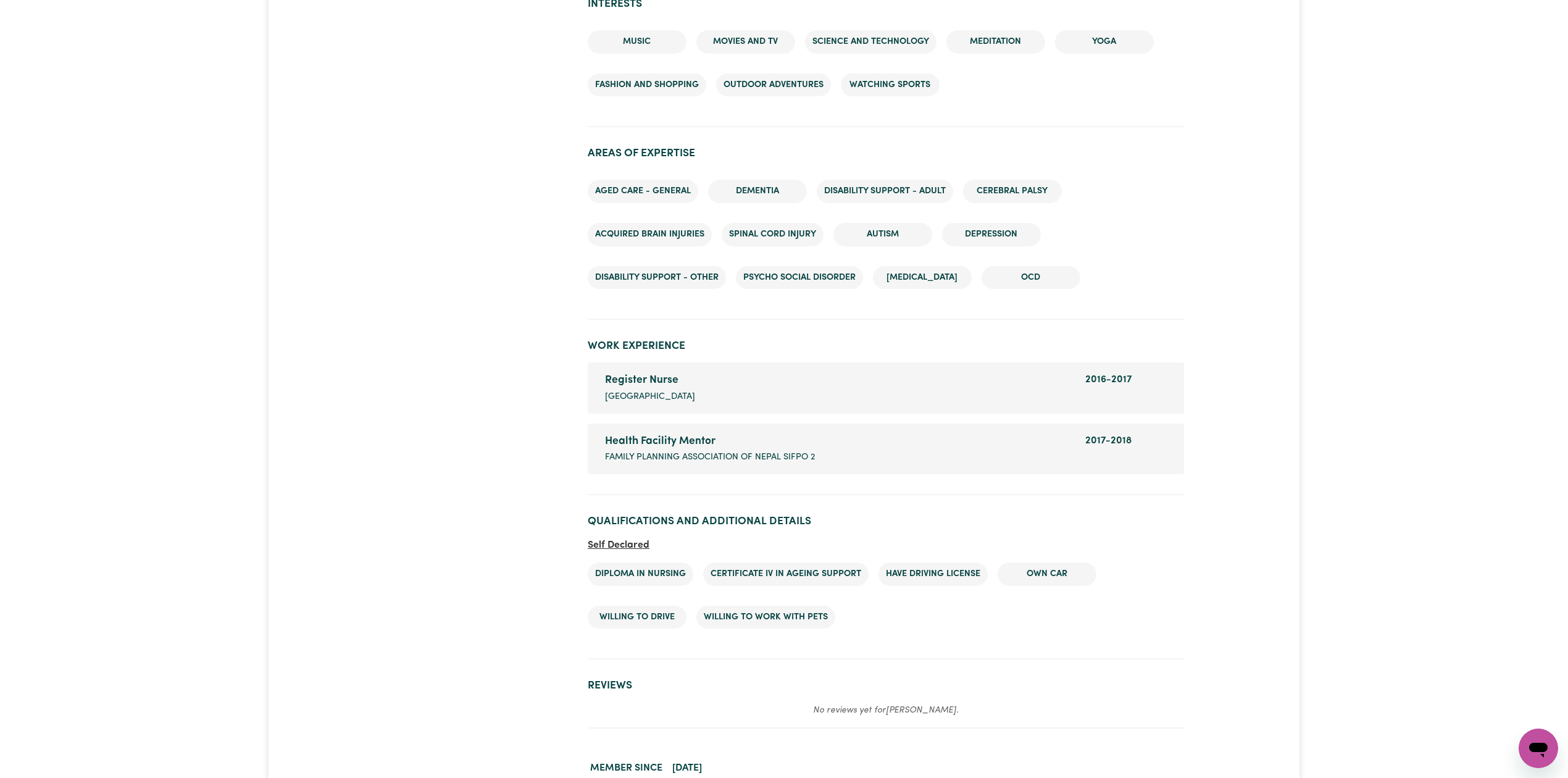
scroll to position [1401, 0]
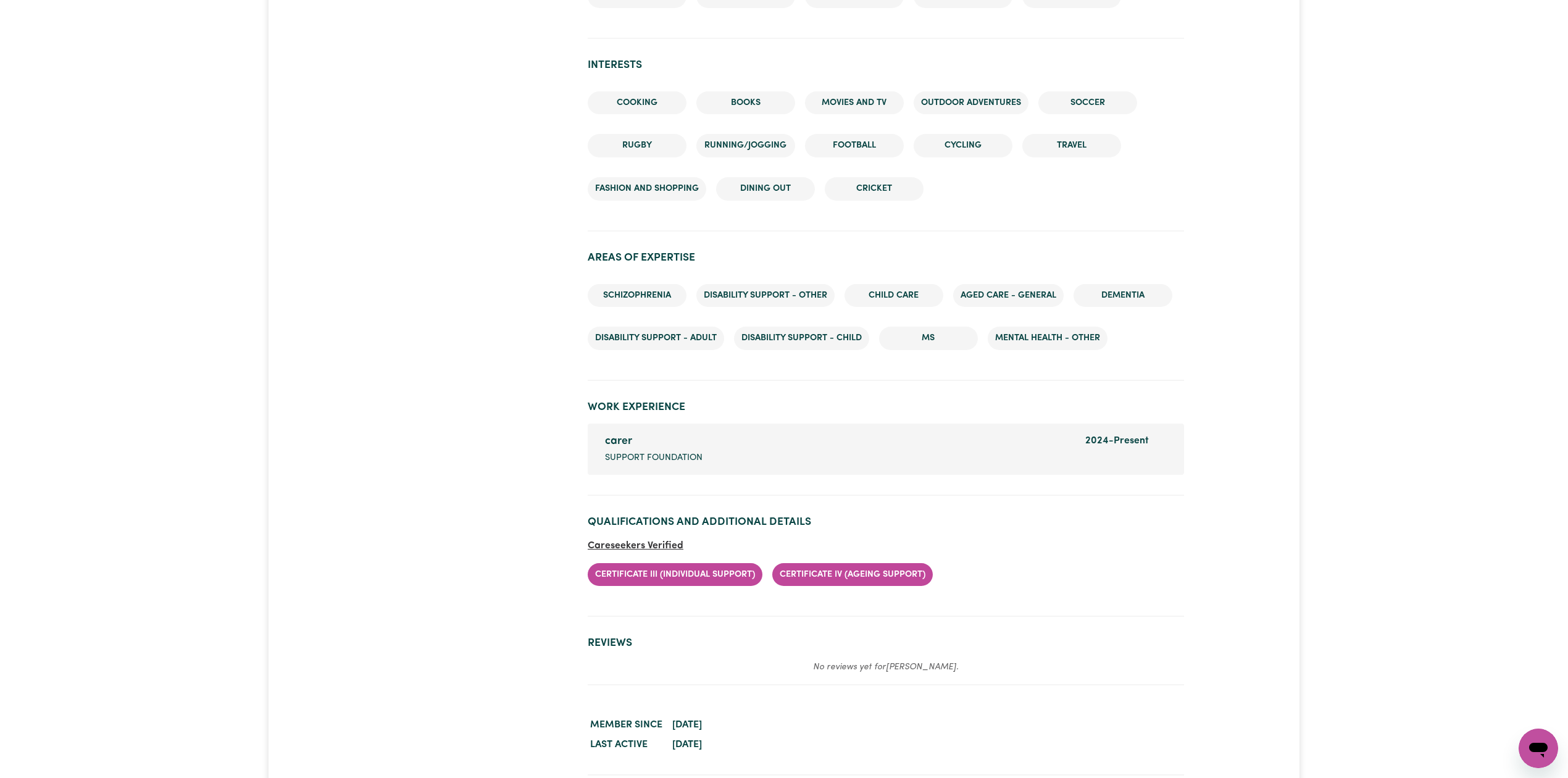
scroll to position [1376, 0]
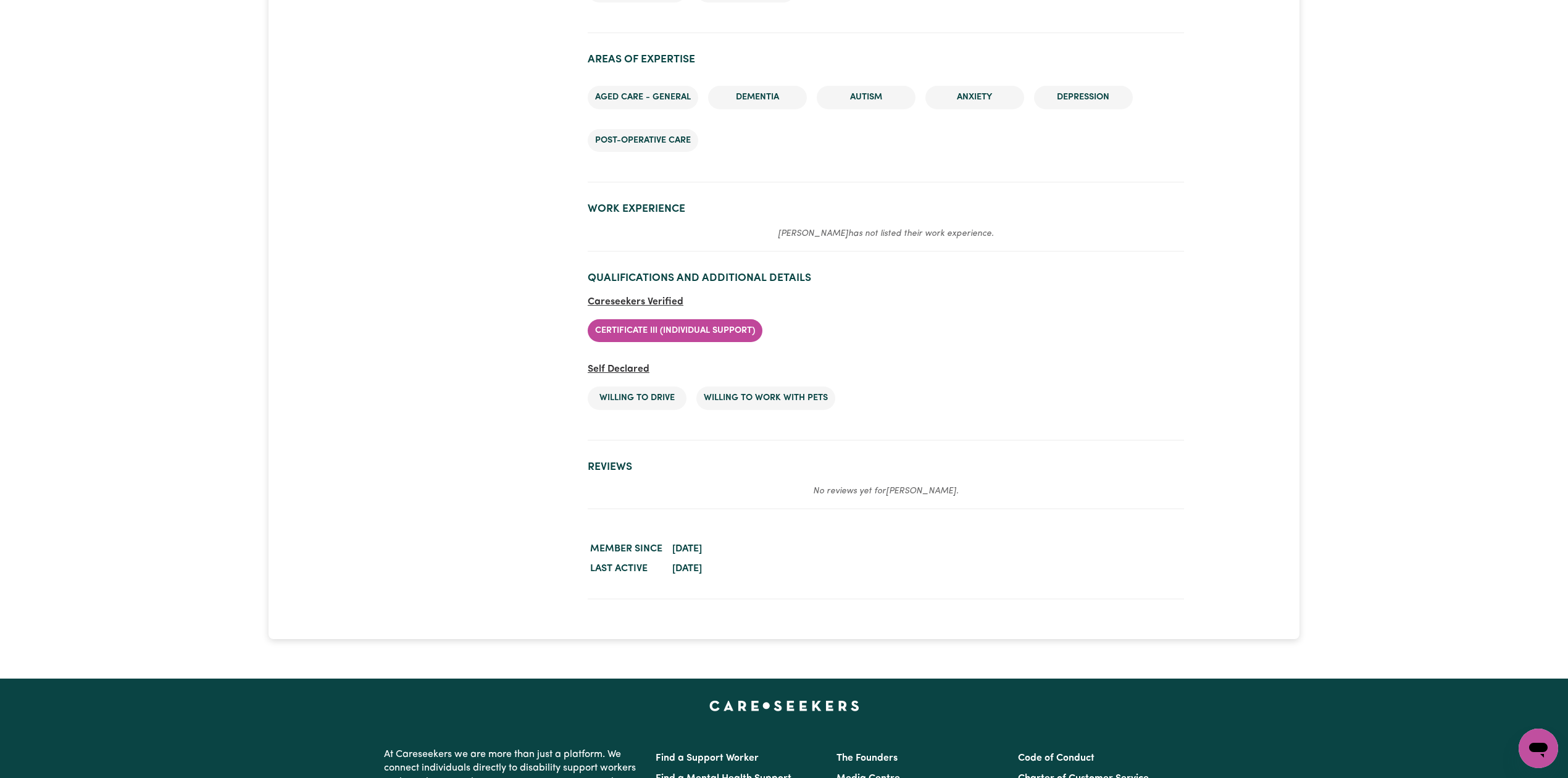
scroll to position [1625, 0]
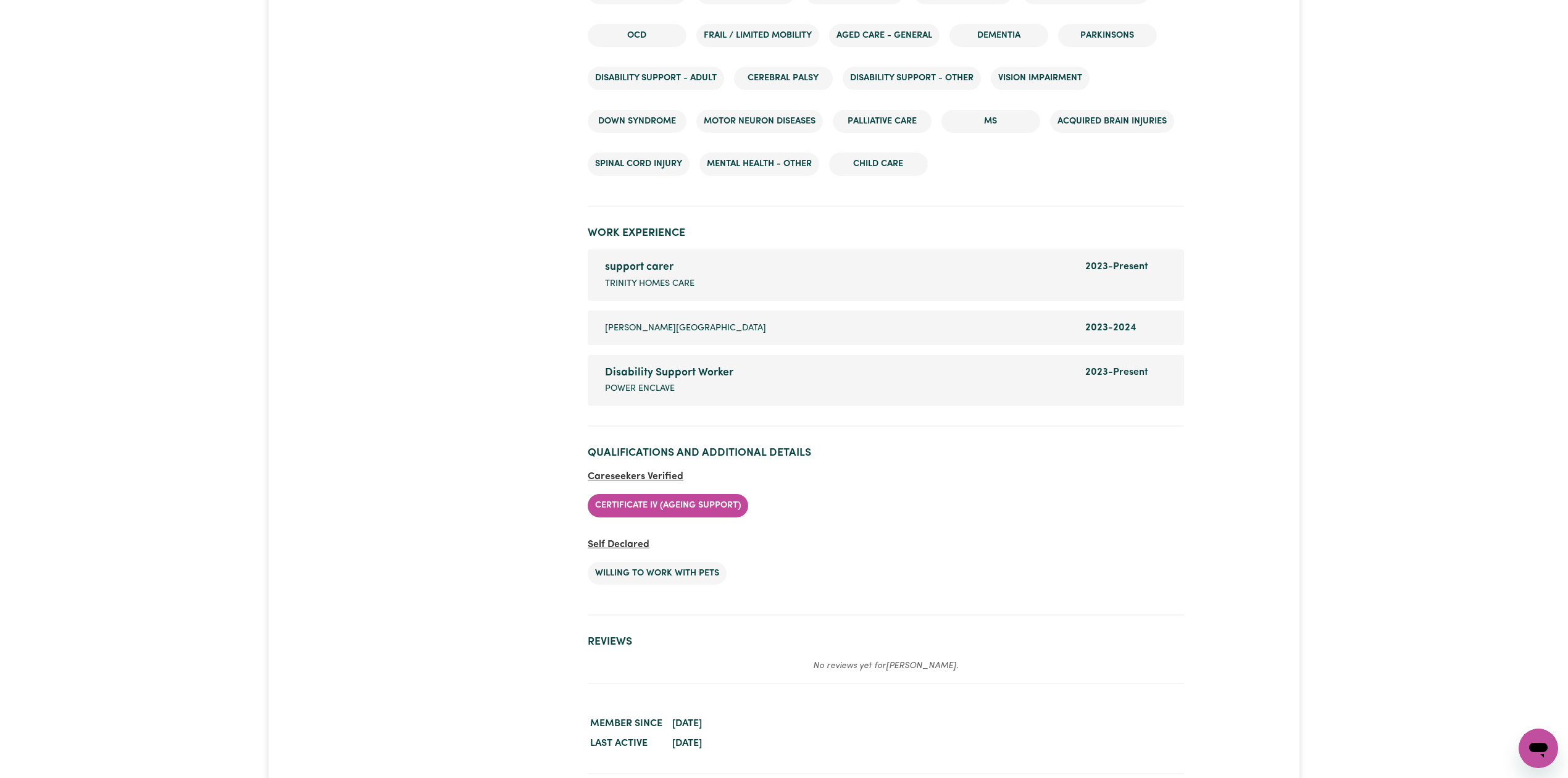
scroll to position [2060, 0]
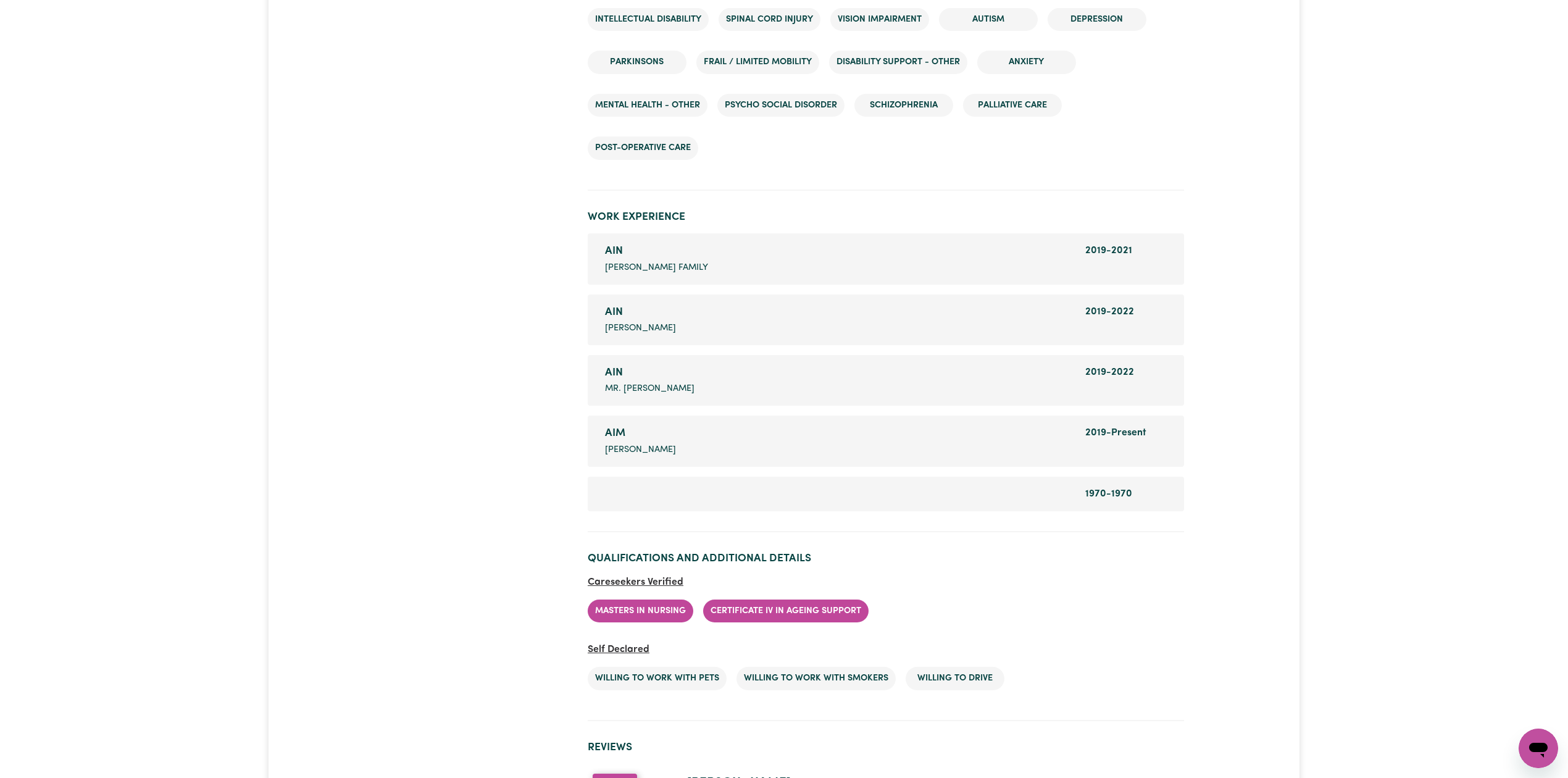
scroll to position [1830, 0]
